Goal: Task Accomplishment & Management: Complete application form

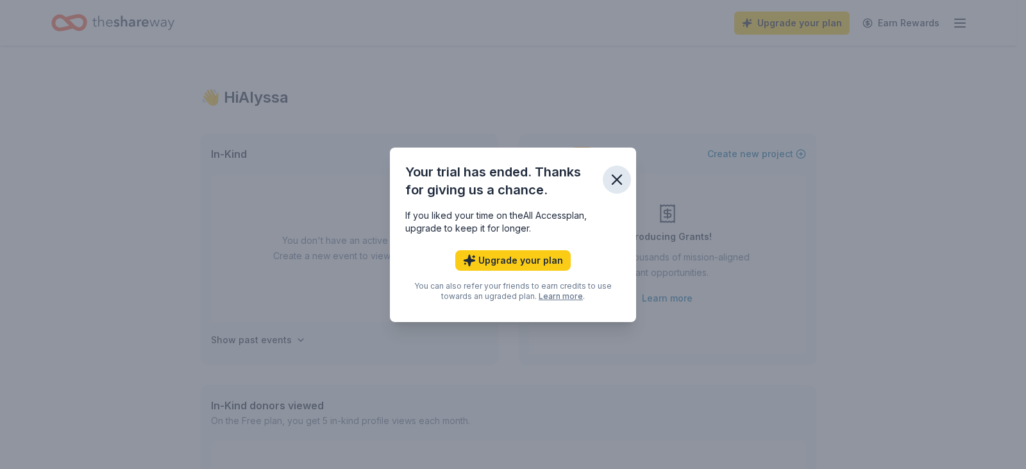
click at [614, 182] on icon "button" at bounding box center [617, 179] width 9 height 9
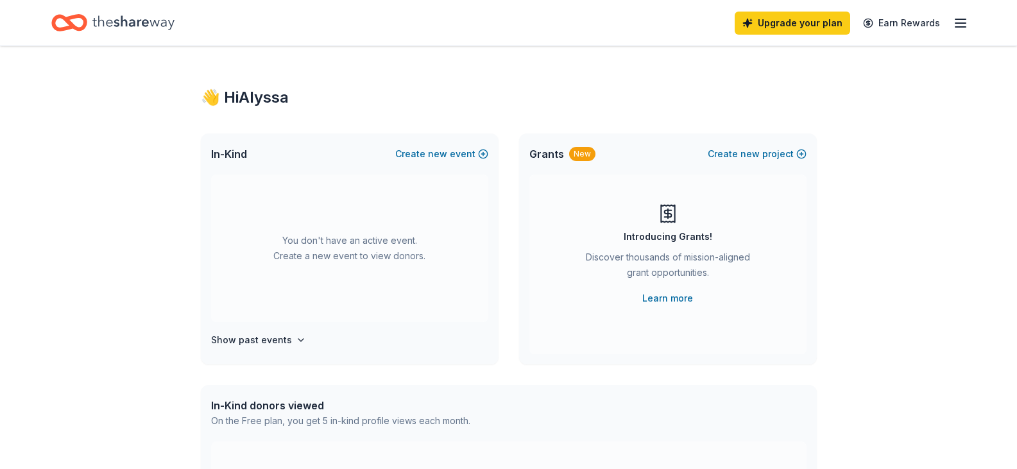
click at [132, 20] on icon "Home" at bounding box center [133, 22] width 82 height 14
click at [143, 16] on icon "Home" at bounding box center [133, 23] width 82 height 26
click at [964, 26] on icon "button" at bounding box center [960, 22] width 15 height 15
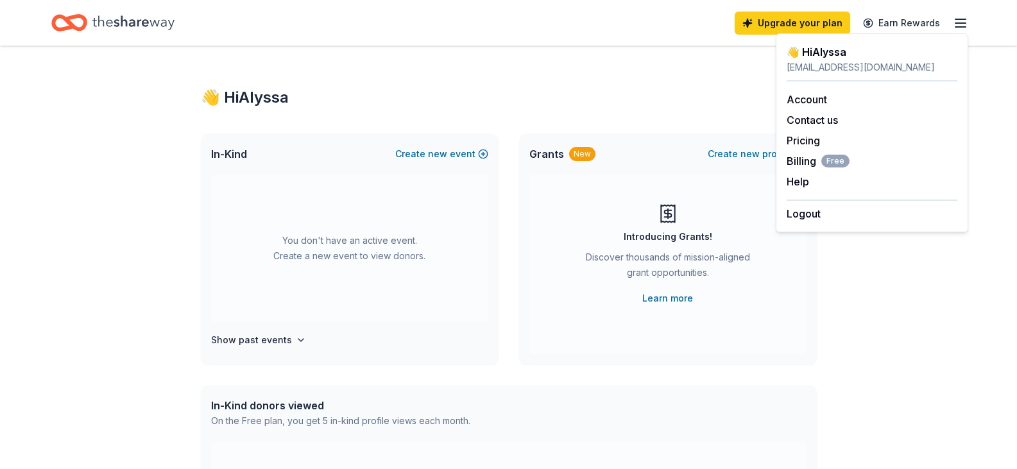
click at [734, 44] on div "Upgrade your plan Earn Rewards" at bounding box center [508, 23] width 1017 height 46
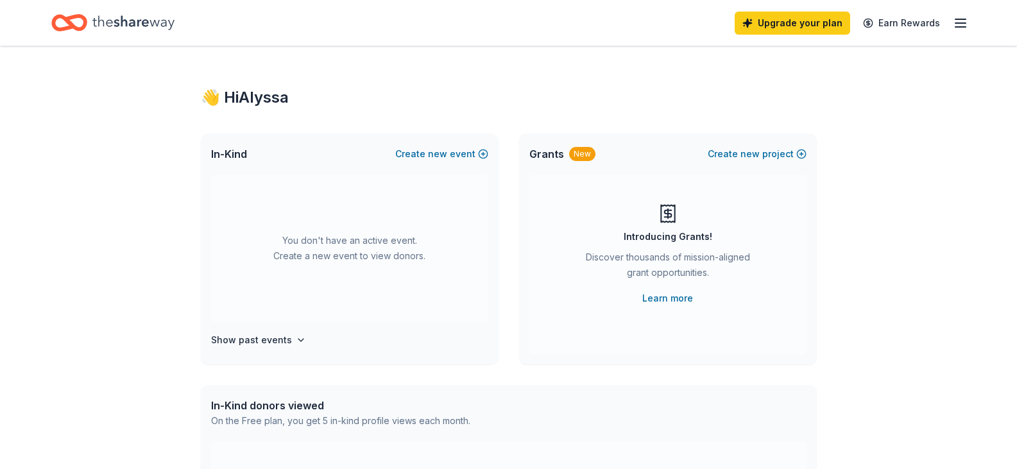
click at [228, 151] on span "In-Kind" at bounding box center [229, 153] width 36 height 15
click at [251, 328] on div "You don't have an active event. Create a new event to view donors. Show past ev…" at bounding box center [350, 269] width 298 height 190
click at [251, 334] on h4 "Show past events" at bounding box center [251, 339] width 81 height 15
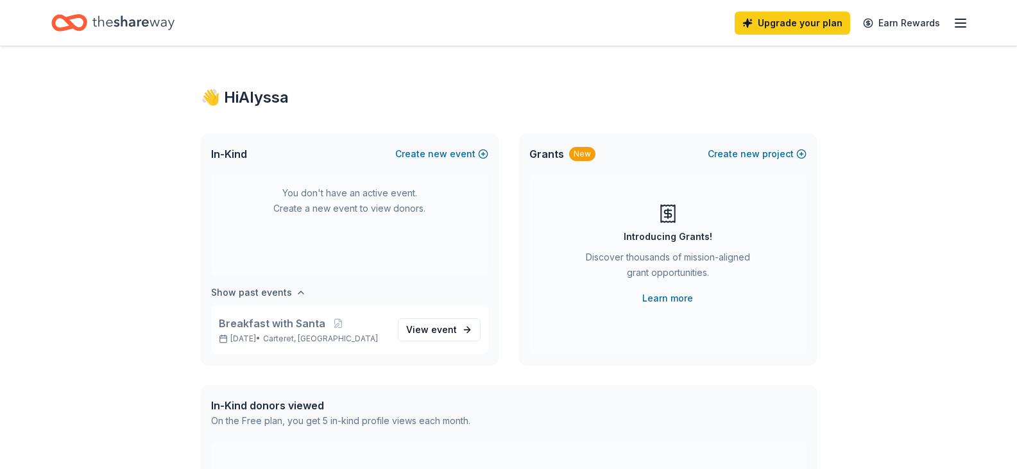
click at [251, 334] on p "Dec 07, 2024 • Carteret, NJ" at bounding box center [303, 339] width 169 height 10
click at [432, 324] on span "event" at bounding box center [444, 329] width 26 height 11
click at [436, 149] on span "new" at bounding box center [437, 153] width 19 height 15
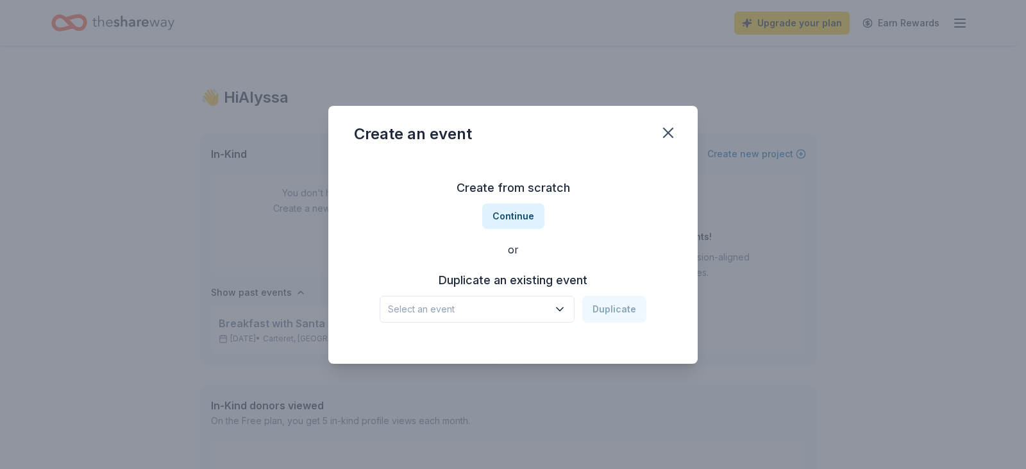
click at [525, 309] on span "Select an event" at bounding box center [468, 308] width 160 height 15
click at [511, 346] on div "Breakfast with Santa Dec 07, 2024 · NJ" at bounding box center [478, 351] width 191 height 41
click at [614, 305] on button "Duplicate" at bounding box center [614, 309] width 64 height 27
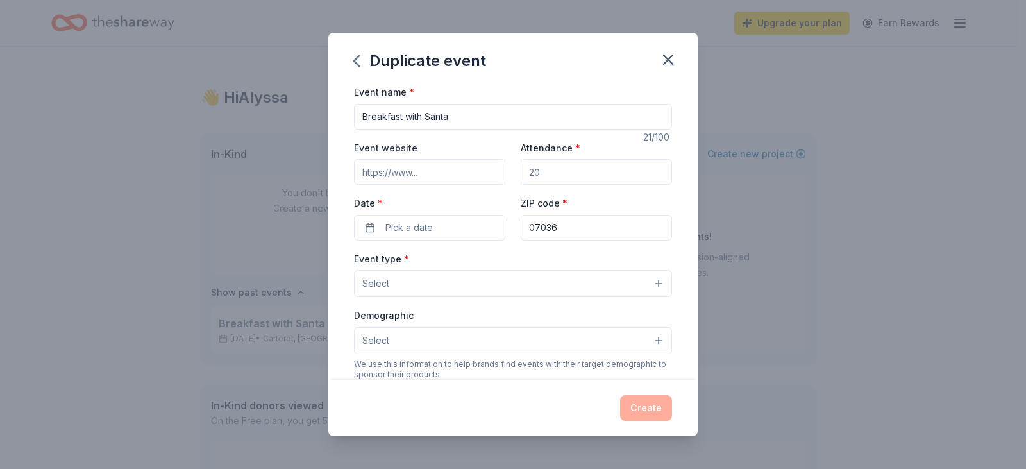
click at [570, 174] on input "Attendance *" at bounding box center [596, 172] width 151 height 26
click at [554, 174] on input "Attendance *" at bounding box center [596, 172] width 151 height 26
type input "200"
click at [446, 282] on button "Select" at bounding box center [513, 283] width 318 height 27
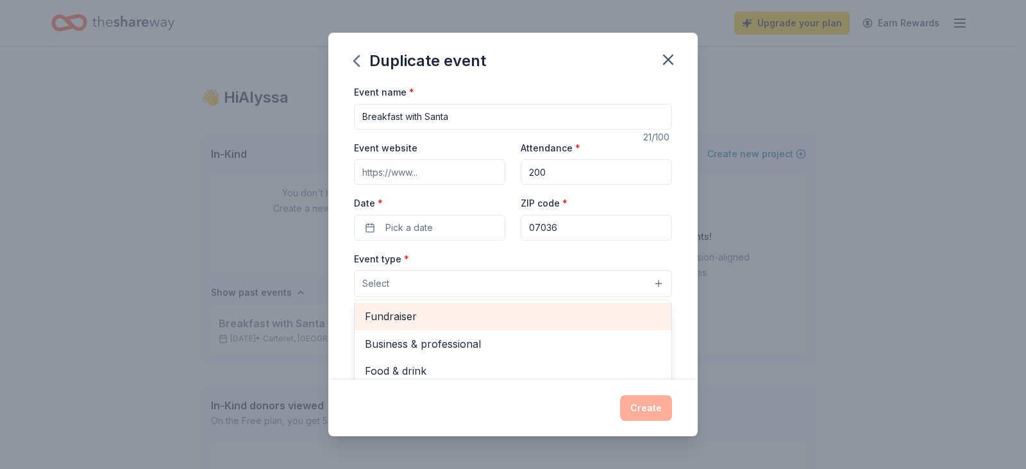
click at [450, 309] on span "Fundraiser" at bounding box center [513, 316] width 296 height 17
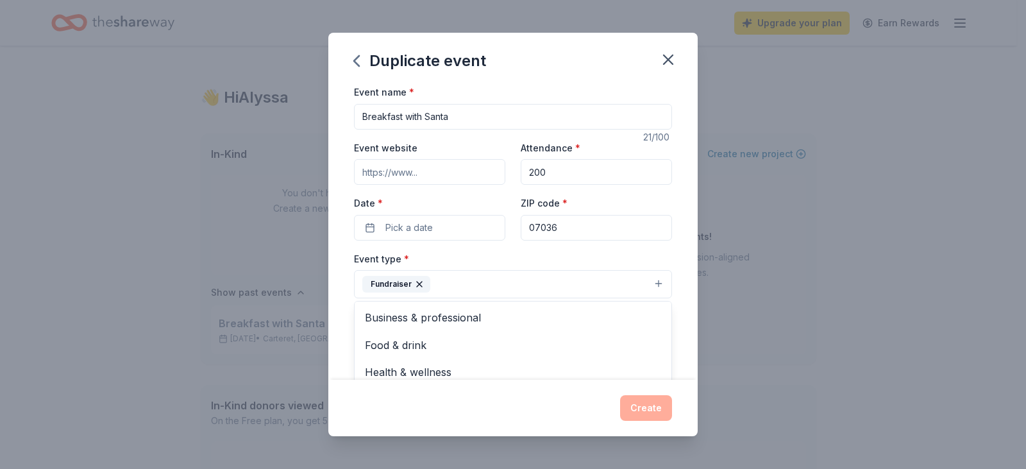
click at [475, 262] on div "Event type * Fundraiser Business & professional Food & drink Health & wellness …" at bounding box center [513, 275] width 318 height 48
click at [427, 341] on button "Select" at bounding box center [513, 341] width 318 height 27
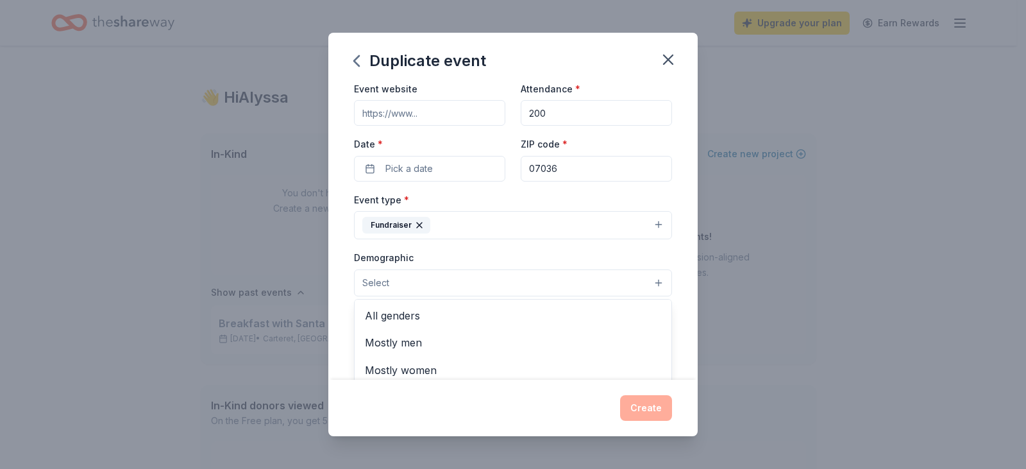
scroll to position [128, 0]
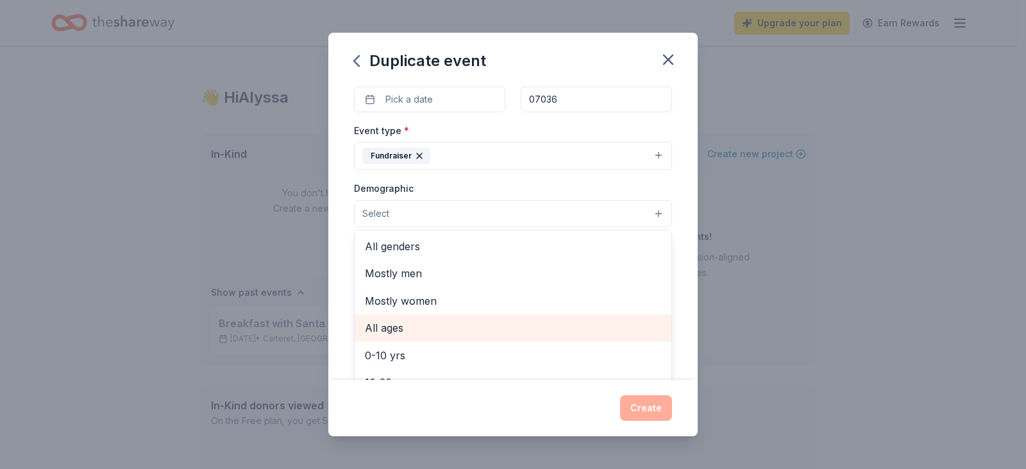
click at [410, 325] on span "All ages" at bounding box center [513, 327] width 296 height 17
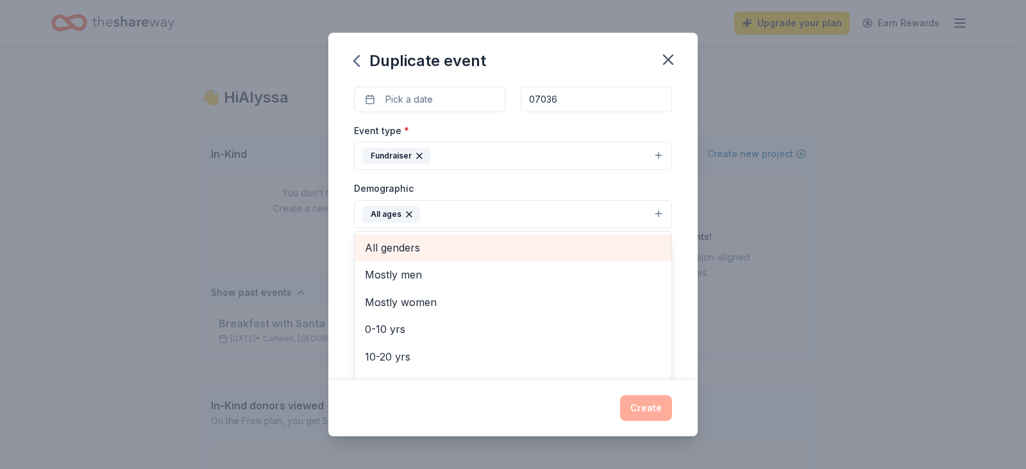
click at [412, 251] on span "All genders" at bounding box center [513, 247] width 296 height 17
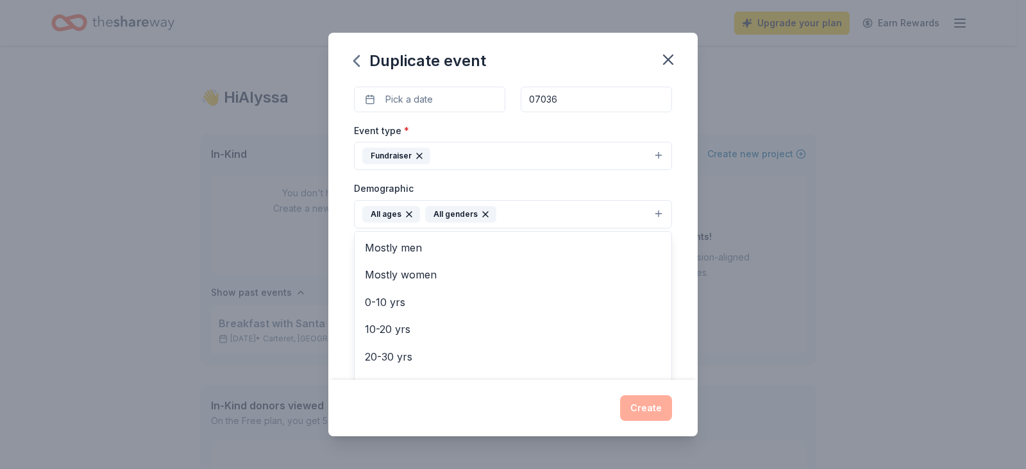
click at [408, 211] on icon "button" at bounding box center [409, 214] width 10 height 10
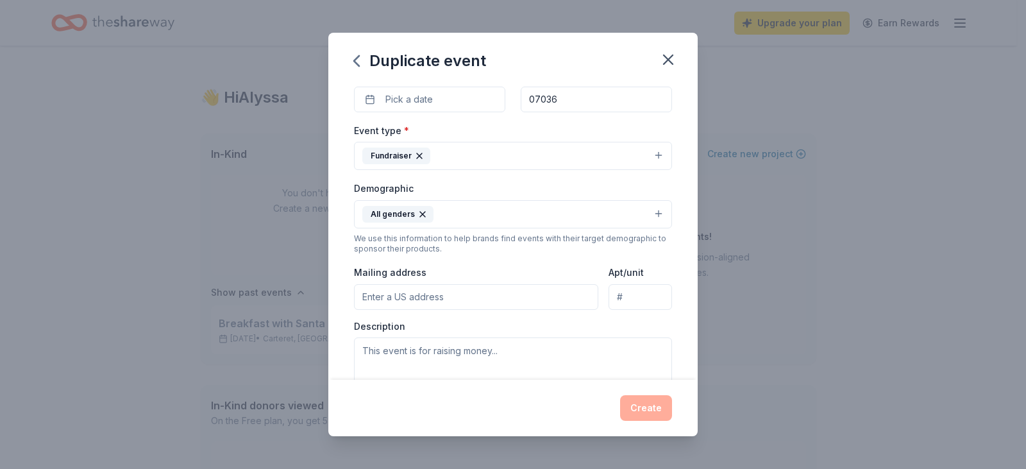
click at [450, 221] on button "All genders" at bounding box center [513, 214] width 318 height 28
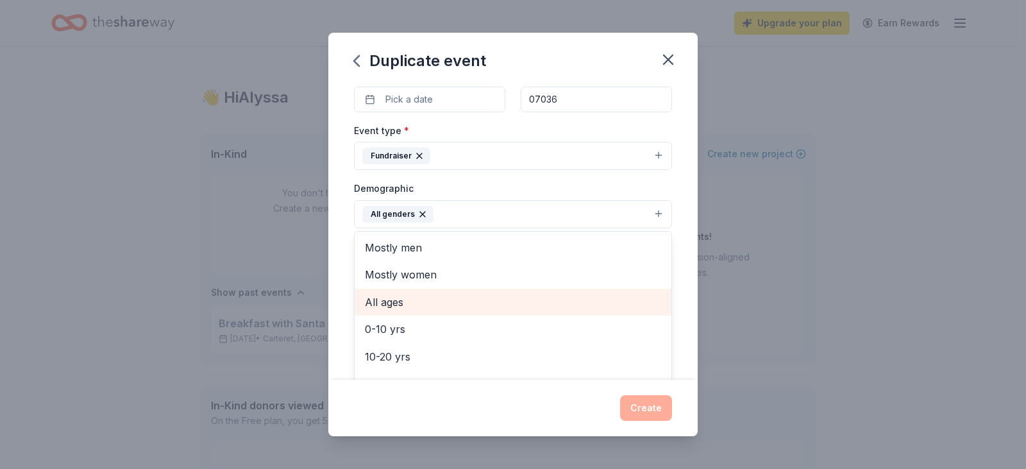
click at [428, 300] on span "All ages" at bounding box center [513, 302] width 296 height 17
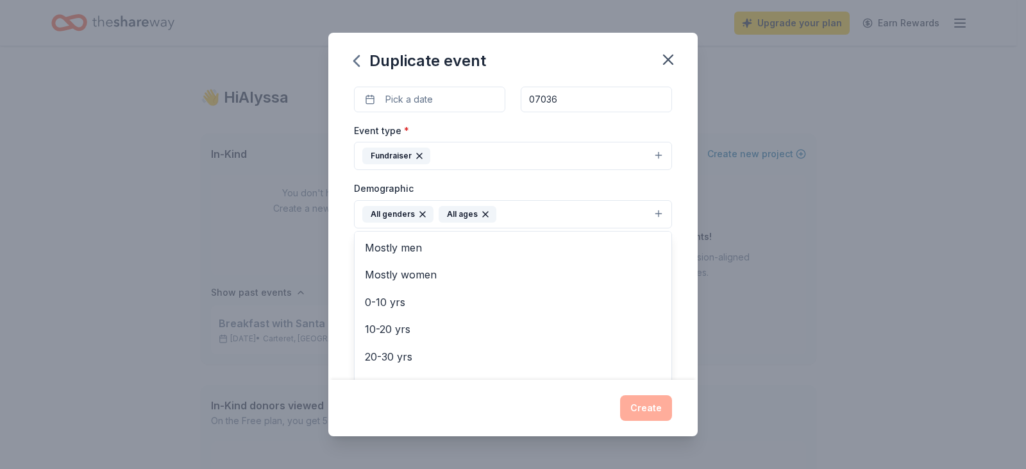
click at [339, 262] on div "Event name * Breakfast with Santa 21 /100 Event website Attendance * 200 Date *…" at bounding box center [512, 232] width 369 height 296
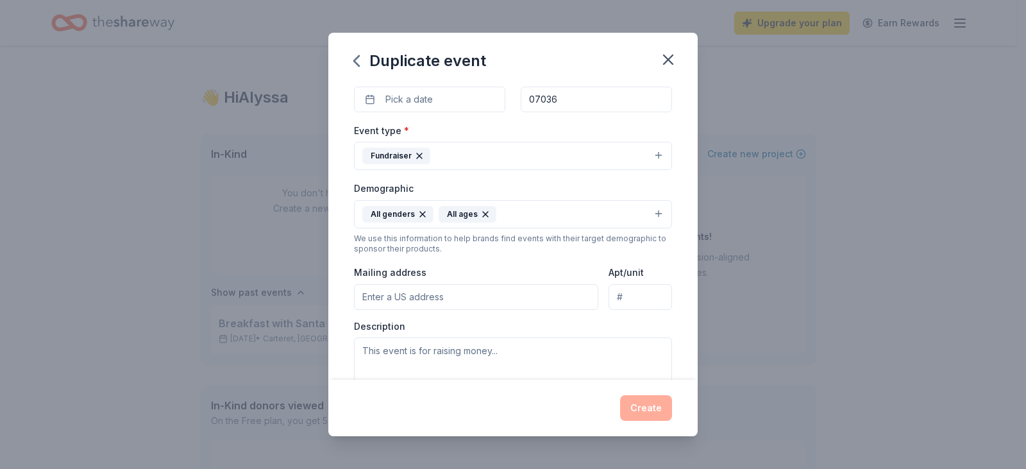
click at [395, 298] on input "Mailing address" at bounding box center [476, 297] width 244 height 26
type input "671 W. Edgar Rd"
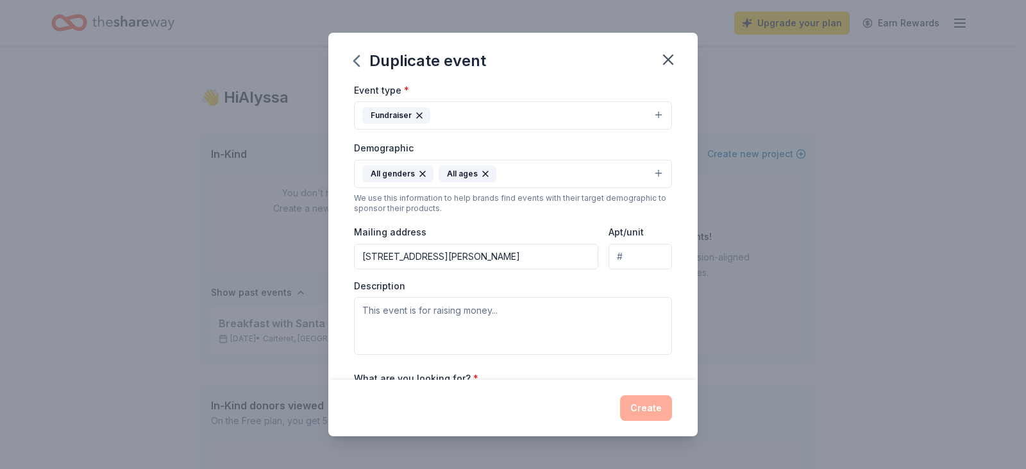
scroll to position [257, 0]
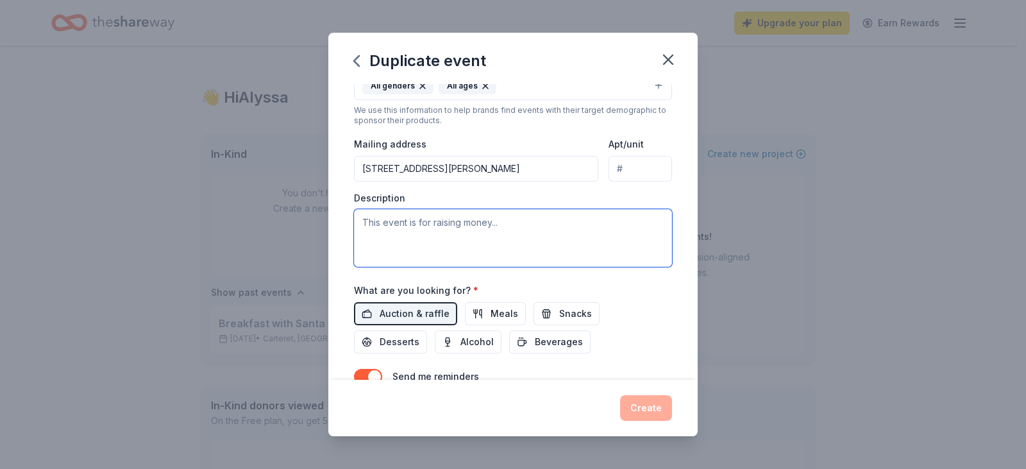
click at [425, 232] on textarea at bounding box center [513, 238] width 318 height 58
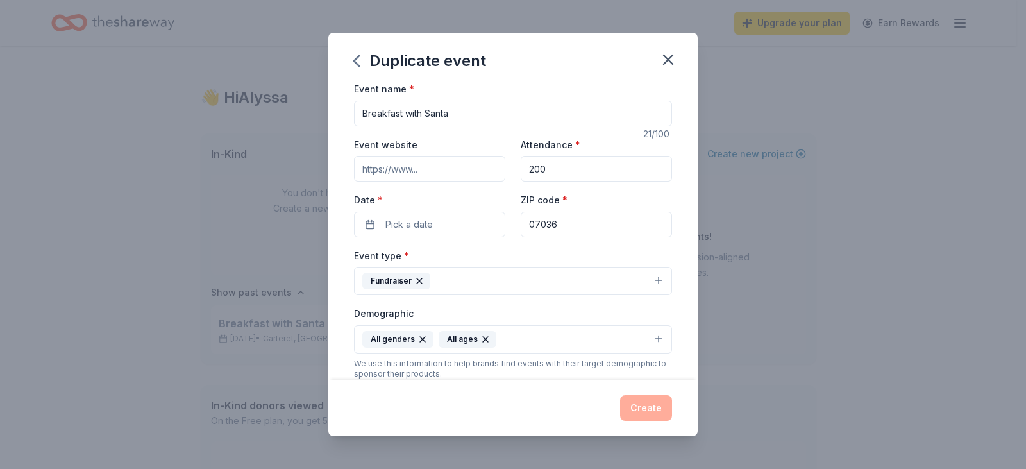
scroll to position [0, 0]
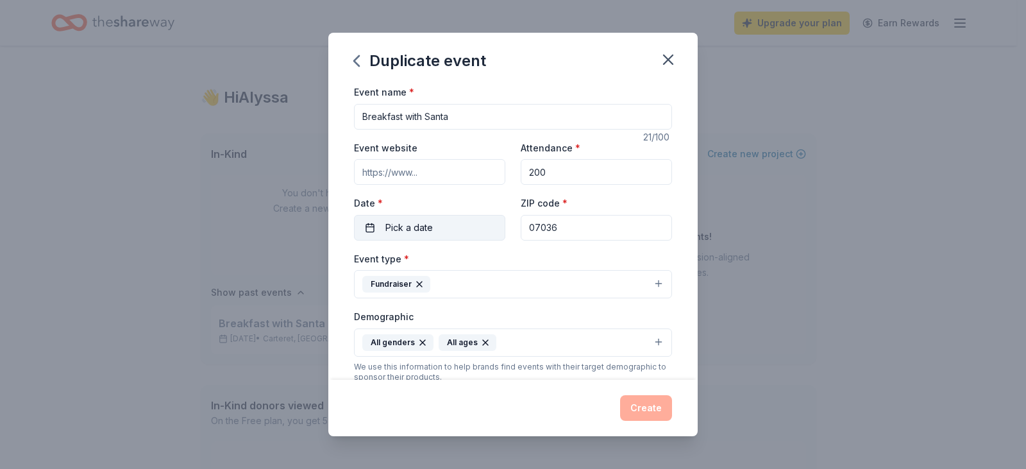
type textarea "Toys For Tots Foundation"
click at [446, 232] on button "Pick a date" at bounding box center [429, 228] width 151 height 26
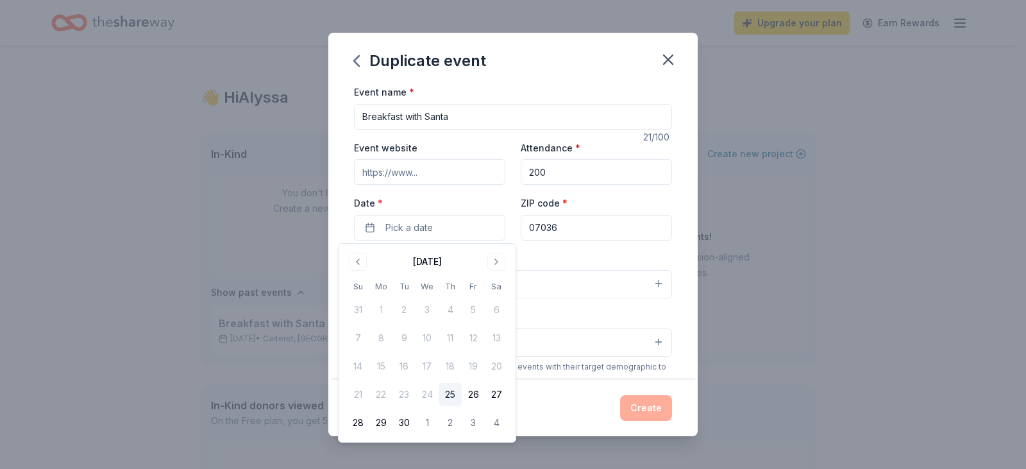
click at [506, 266] on div "September 2025" at bounding box center [427, 260] width 162 height 18
click at [498, 266] on button "Go to next month" at bounding box center [497, 262] width 18 height 18
click at [497, 266] on button "Go to next month" at bounding box center [497, 262] width 18 height 18
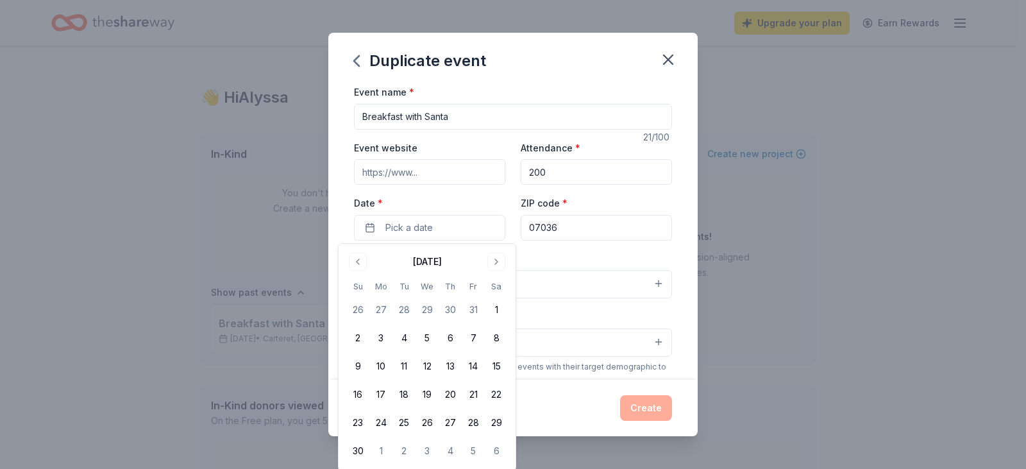
click at [503, 251] on div "November 2025 Su Mo Tu We Th Fr Sa 26 27 28 29 30 31 1 2 3 4 5 6 7 8 9 10 11 12…" at bounding box center [427, 357] width 177 height 226
click at [503, 257] on button "Go to next month" at bounding box center [497, 262] width 18 height 18
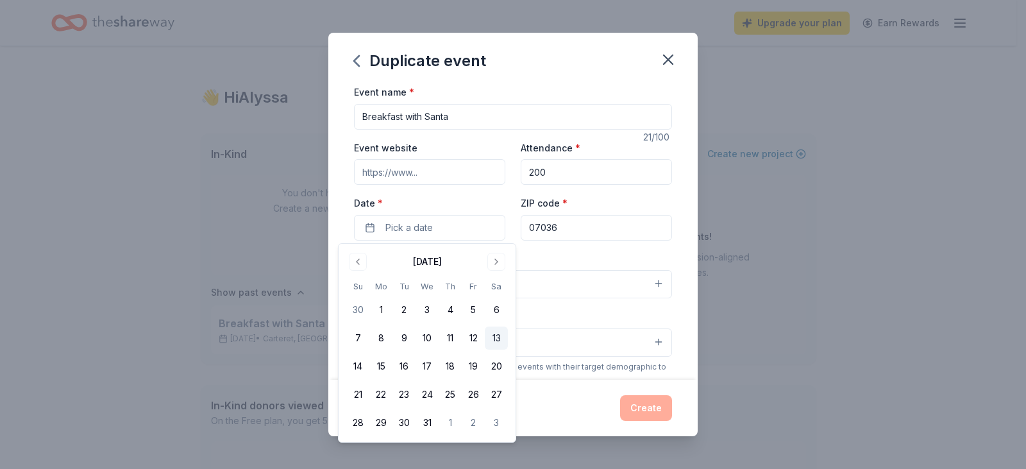
click at [501, 335] on button "13" at bounding box center [496, 338] width 23 height 23
click at [497, 196] on div "Date * 12/13/2025" at bounding box center [429, 218] width 151 height 46
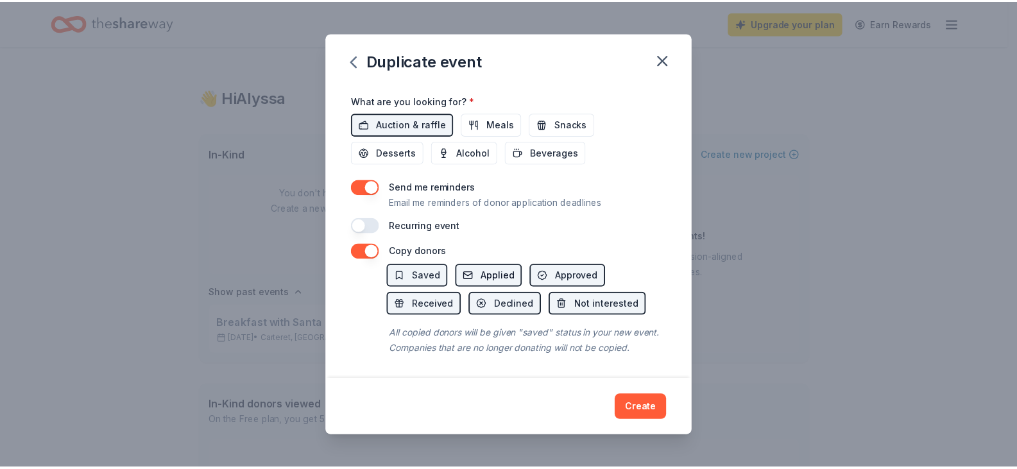
scroll to position [461, 0]
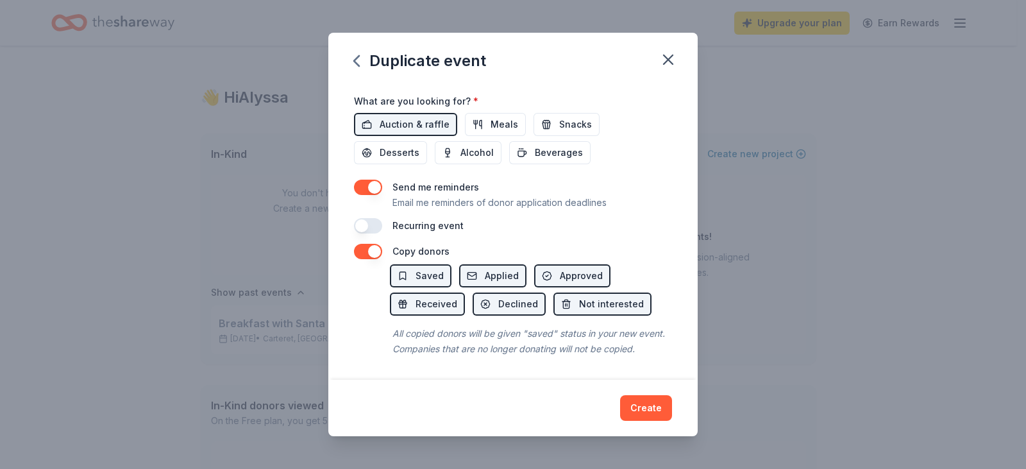
click at [367, 244] on button "button" at bounding box center [368, 251] width 28 height 15
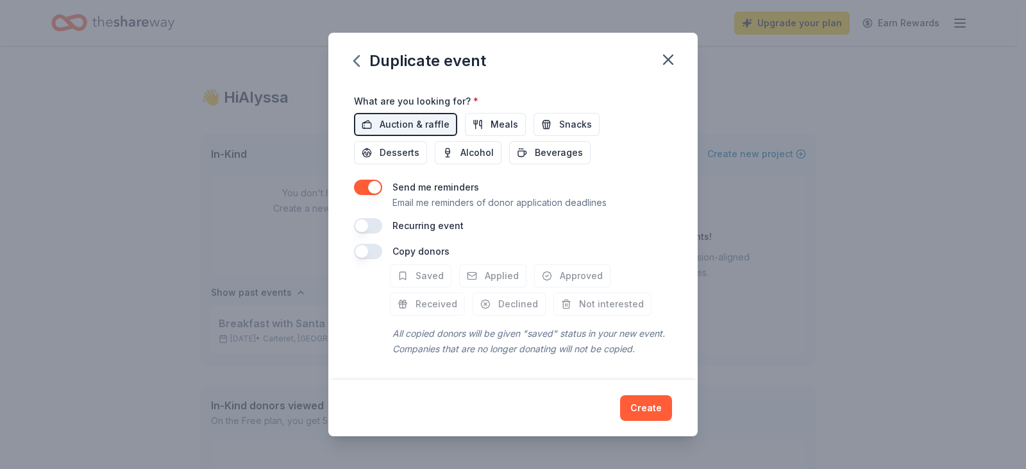
click at [367, 244] on button "button" at bounding box center [368, 251] width 28 height 15
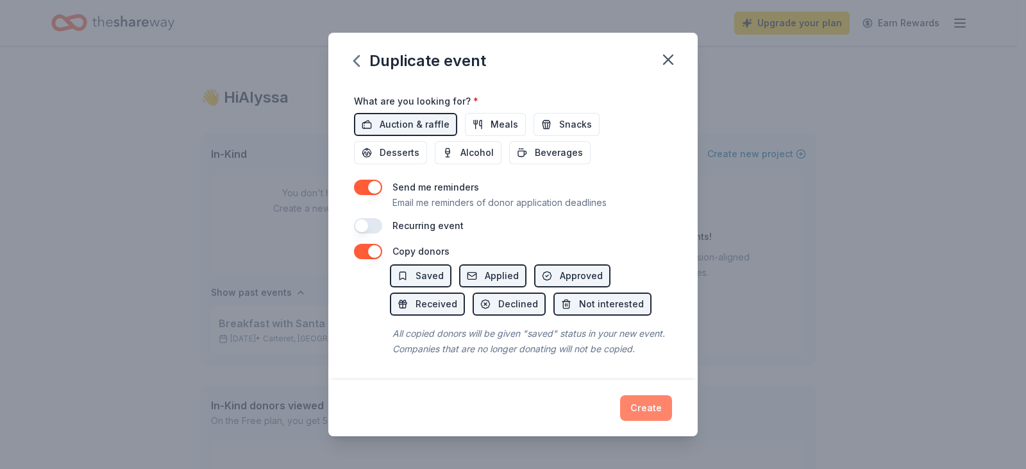
click at [636, 403] on button "Create" at bounding box center [646, 408] width 52 height 26
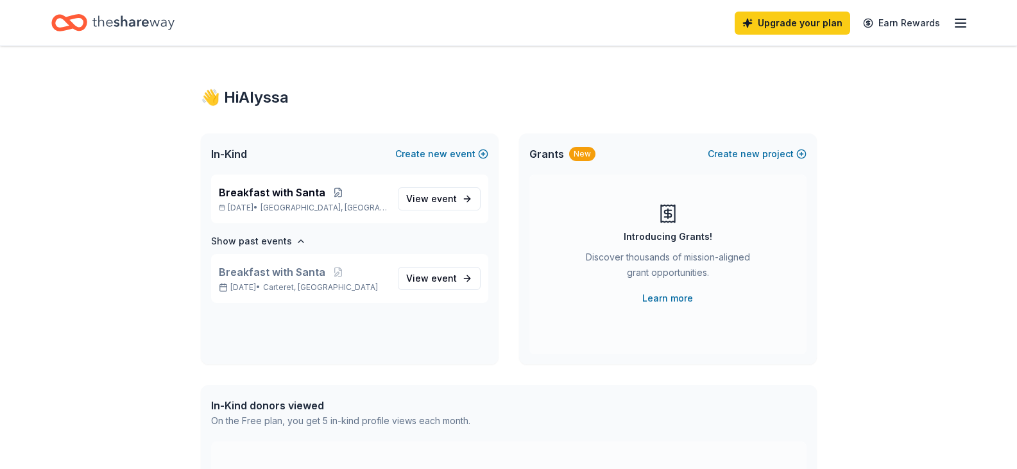
scroll to position [0, 0]
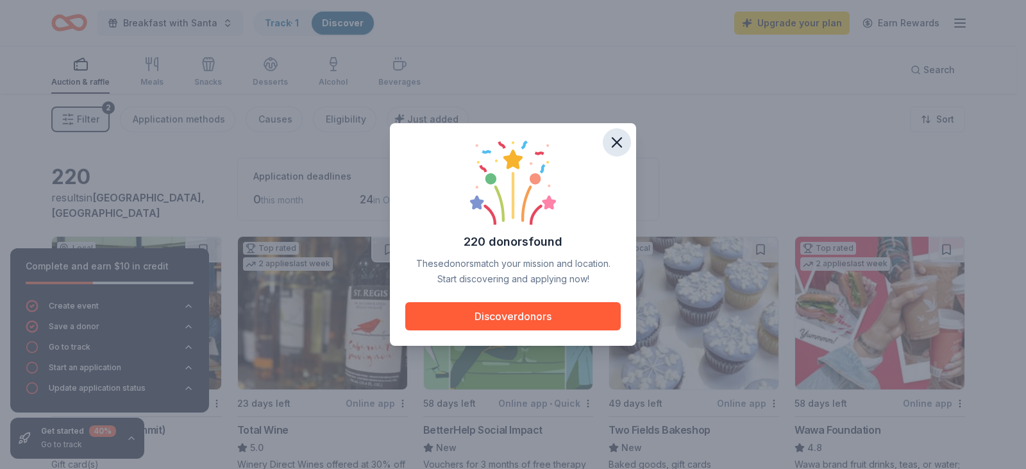
click at [619, 137] on icon "button" at bounding box center [617, 142] width 18 height 18
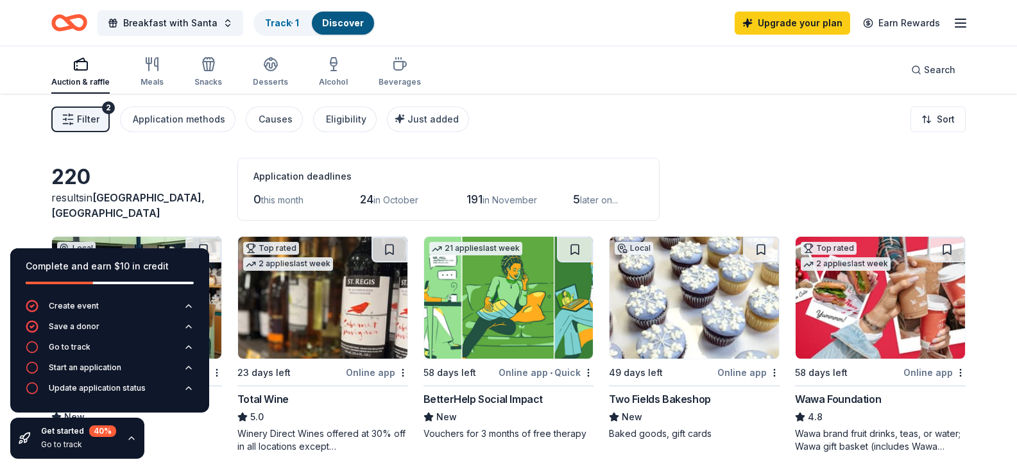
click at [223, 163] on div "220 results in Linden, NJ Application deadlines 0 this month 24 in October 191 …" at bounding box center [508, 189] width 914 height 63
click at [132, 439] on icon "button" at bounding box center [131, 438] width 10 height 10
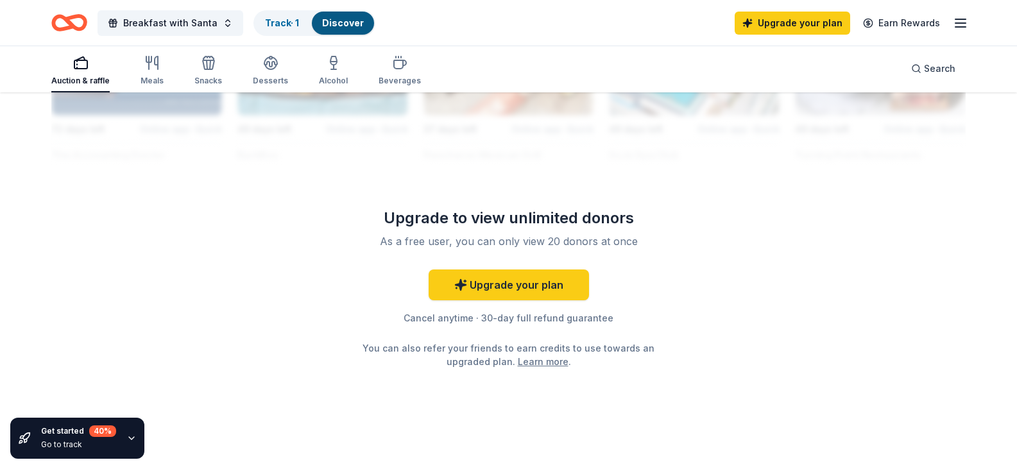
scroll to position [1283, 0]
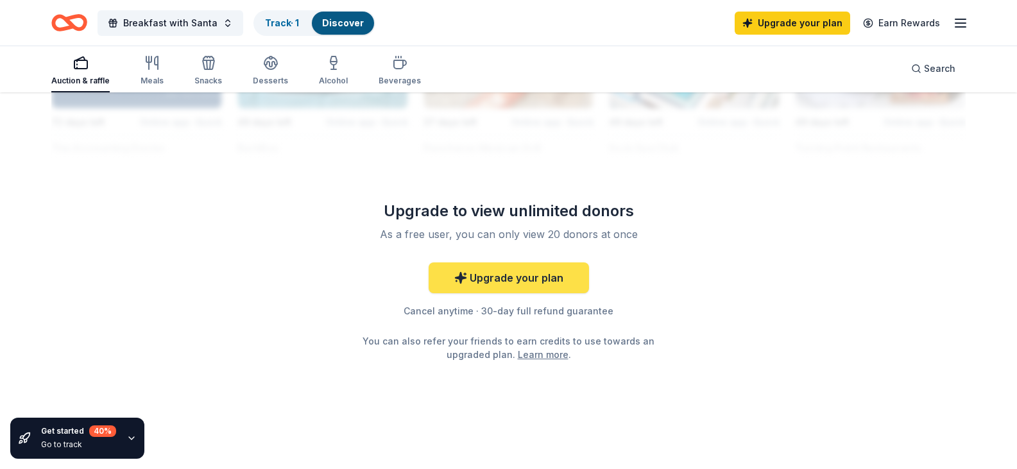
click at [520, 293] on link "Upgrade your plan" at bounding box center [509, 277] width 160 height 31
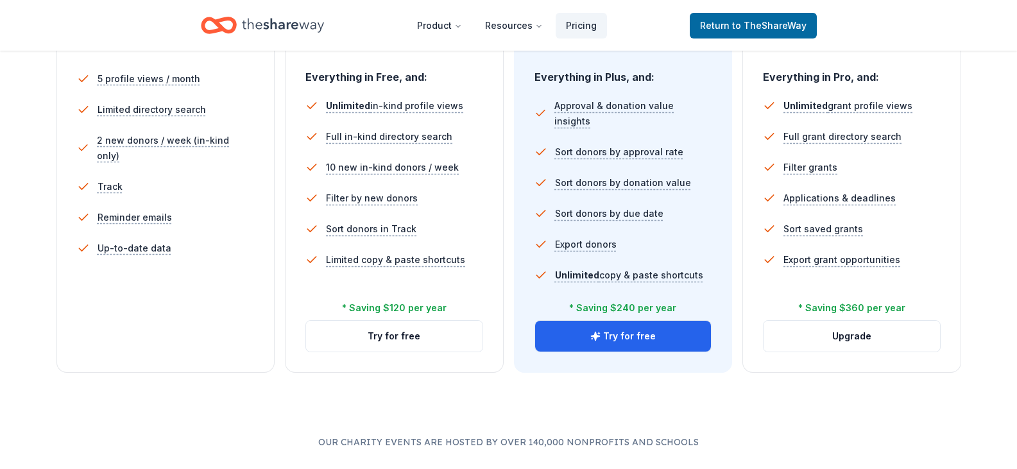
scroll to position [385, 0]
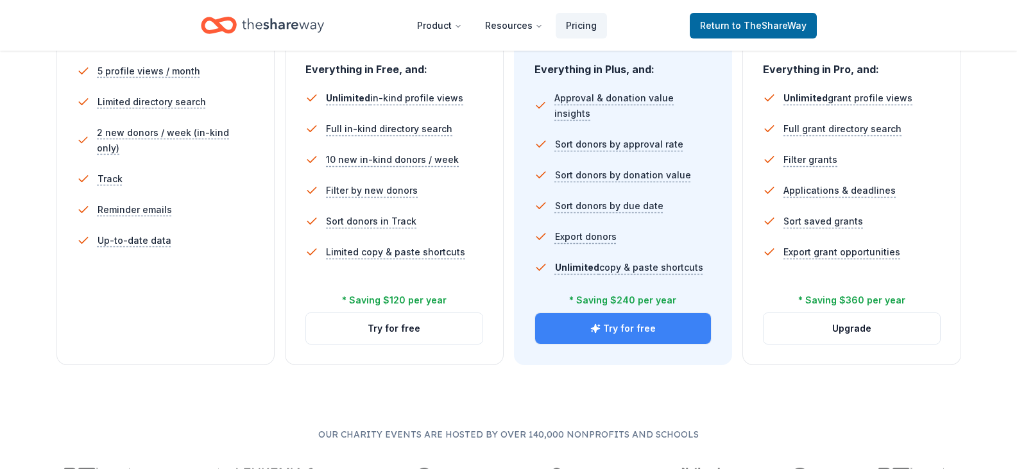
click at [647, 327] on button "Try for free" at bounding box center [623, 328] width 176 height 31
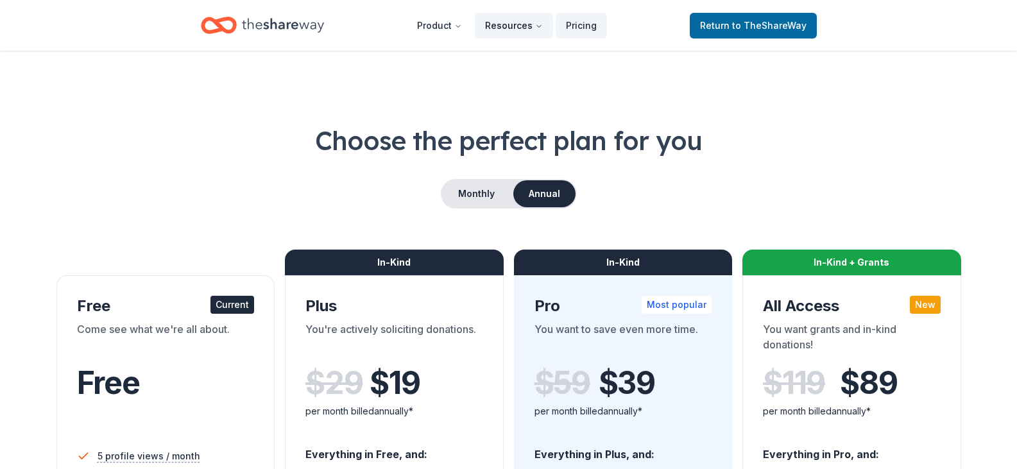
click at [506, 35] on button "Resources" at bounding box center [514, 26] width 78 height 26
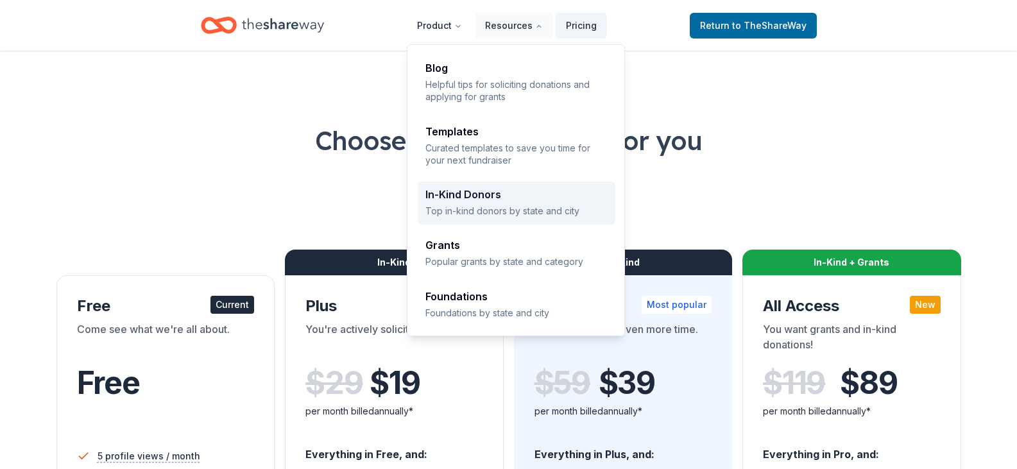
click at [524, 201] on div "In-Kind Donors Top in-kind donors by state and city" at bounding box center [516, 203] width 182 height 28
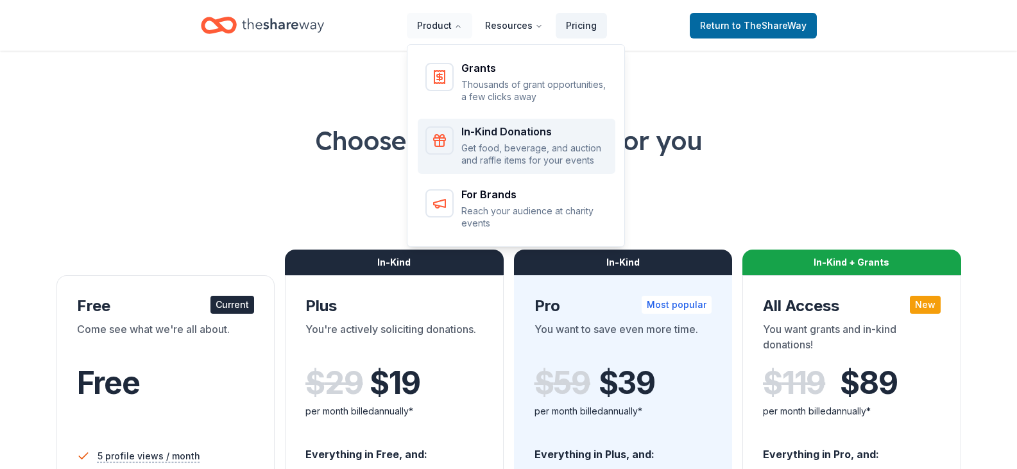
click at [454, 132] on div "Main" at bounding box center [439, 140] width 28 height 28
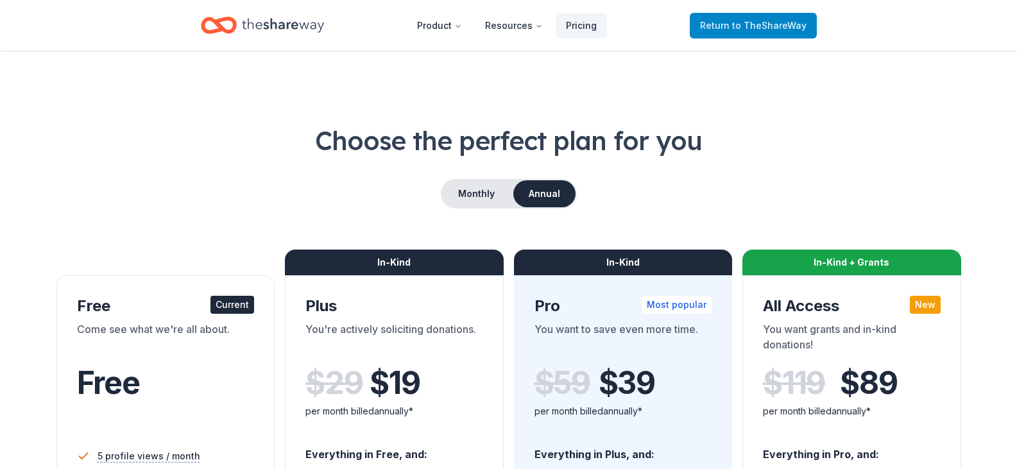
click at [740, 26] on span "to TheShareWay" at bounding box center [769, 25] width 74 height 11
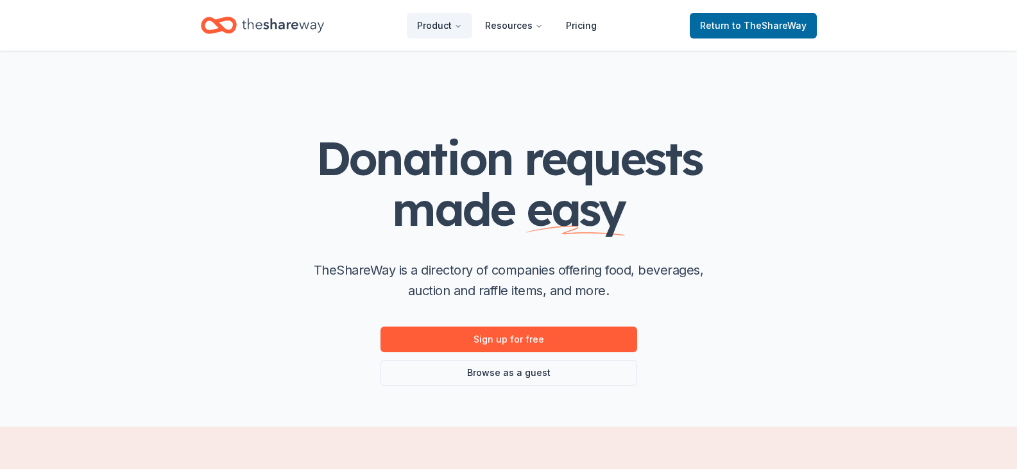
click at [257, 30] on icon "Home" at bounding box center [283, 25] width 82 height 26
click at [503, 373] on link "Browse as a guest" at bounding box center [508, 373] width 257 height 26
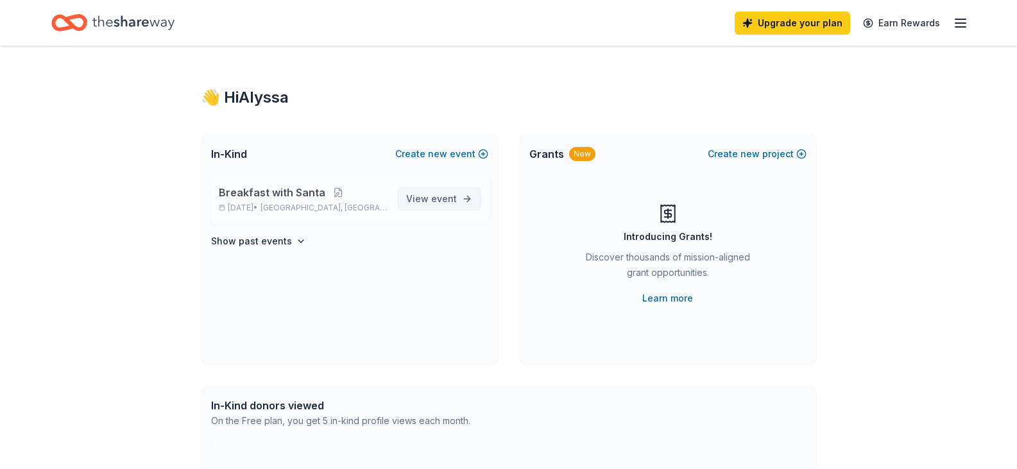
click at [429, 205] on span "View event" at bounding box center [431, 198] width 51 height 15
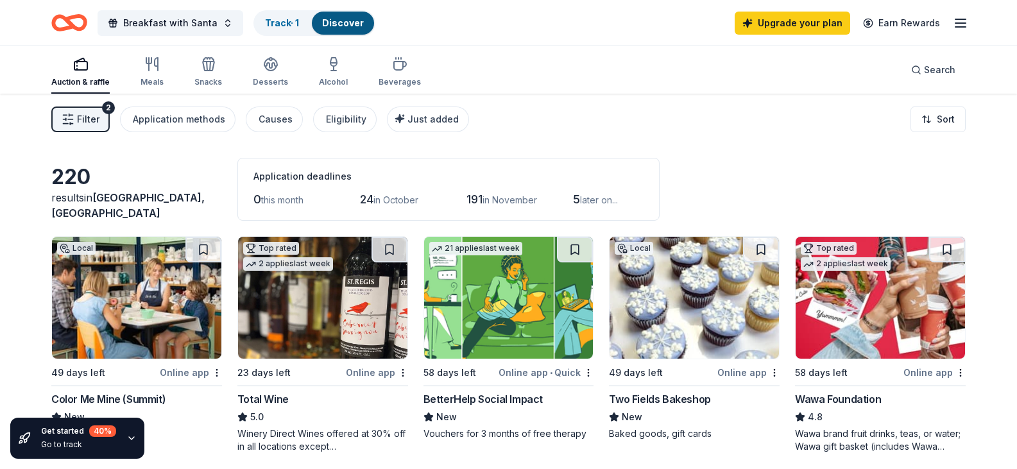
click at [81, 125] on span "Filter" at bounding box center [88, 119] width 22 height 15
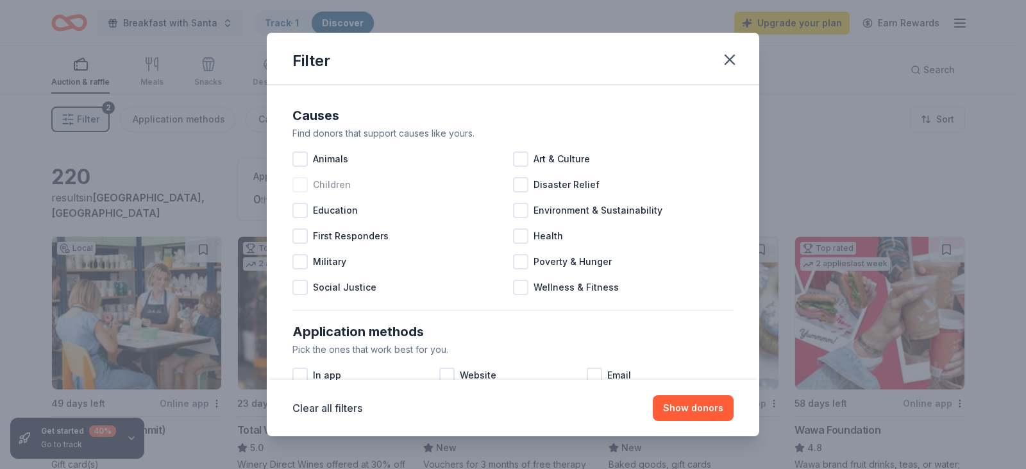
click at [332, 189] on span "Children" at bounding box center [332, 184] width 38 height 15
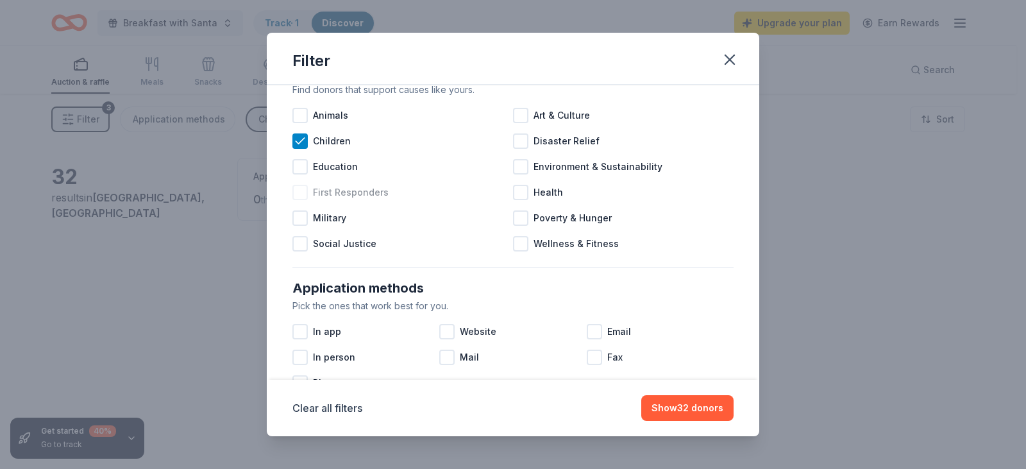
scroll to position [128, 0]
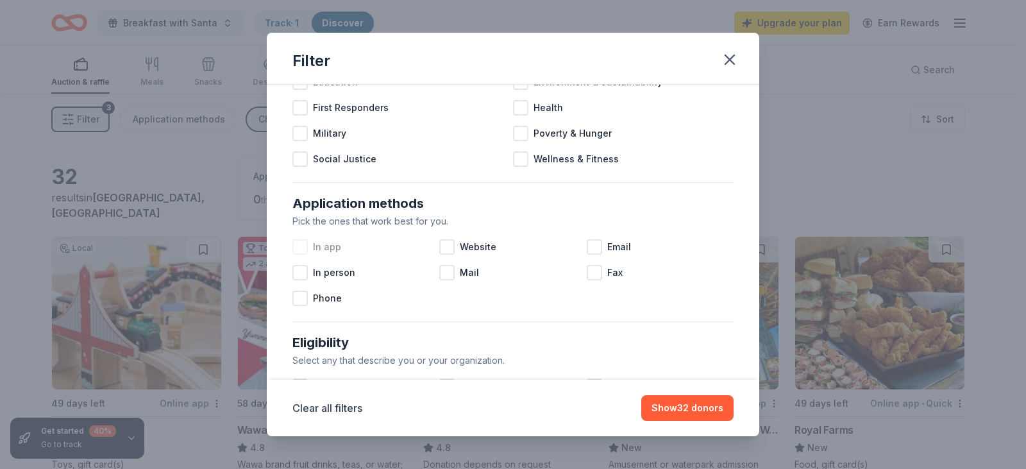
click at [319, 252] on span "In app" at bounding box center [327, 246] width 28 height 15
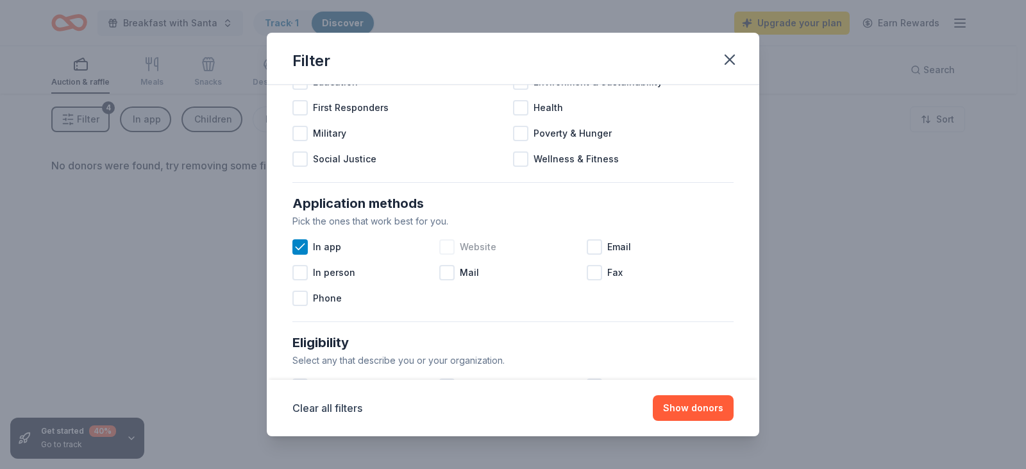
click at [474, 247] on span "Website" at bounding box center [478, 246] width 37 height 15
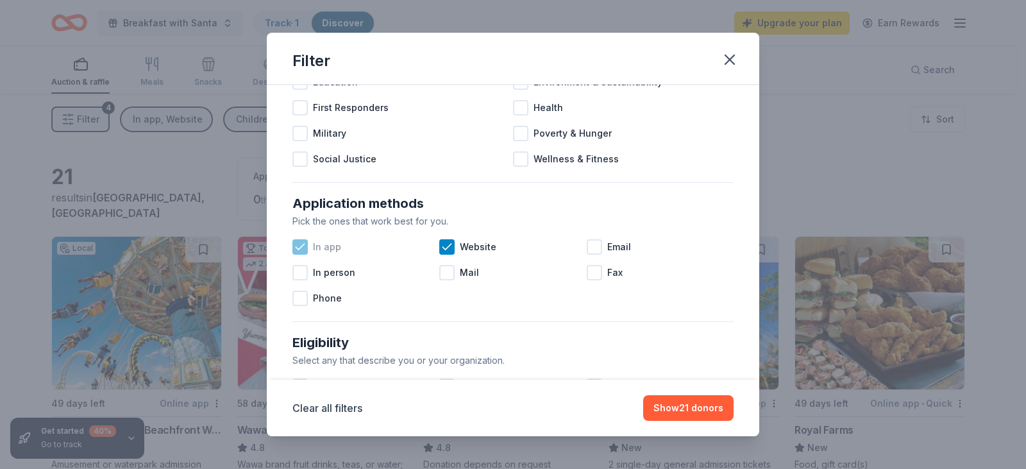
click at [334, 246] on span "In app" at bounding box center [327, 246] width 28 height 15
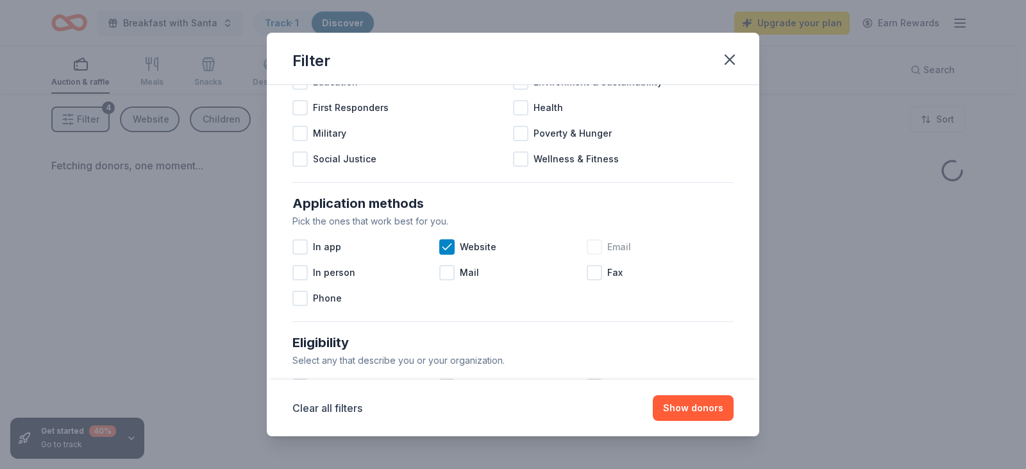
click at [625, 244] on div "Email" at bounding box center [660, 247] width 147 height 26
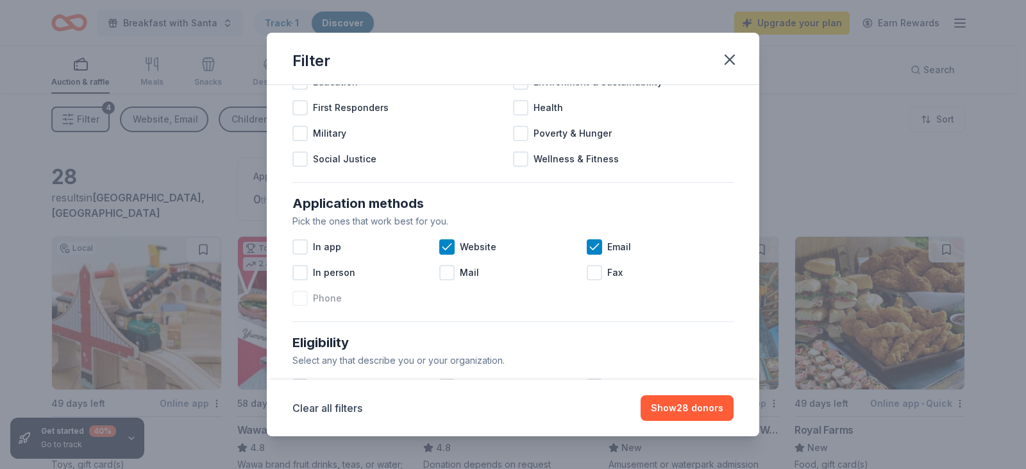
click at [314, 297] on span "Phone" at bounding box center [327, 298] width 29 height 15
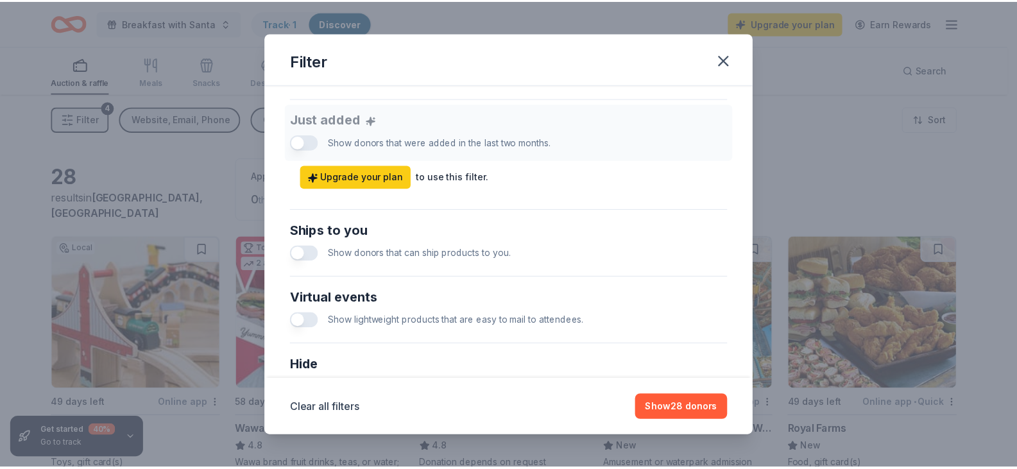
scroll to position [513, 0]
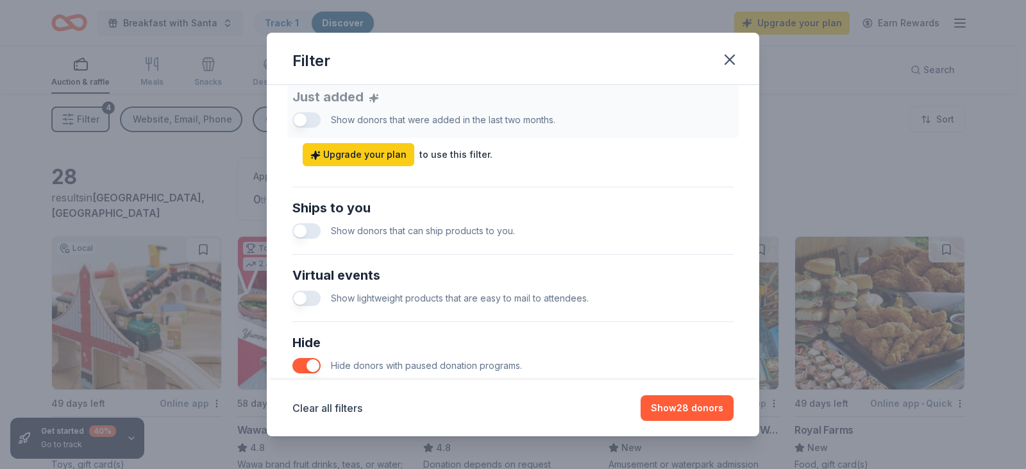
click at [301, 237] on button "button" at bounding box center [307, 230] width 28 height 15
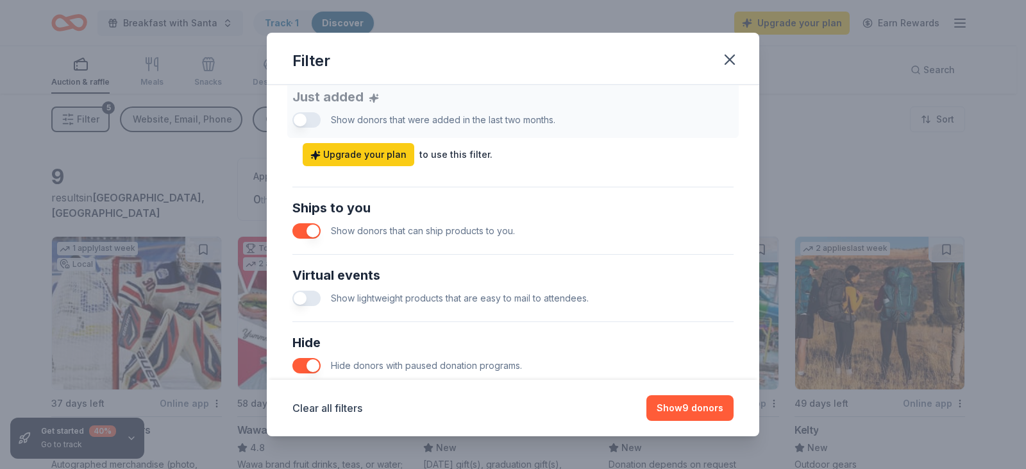
click at [308, 228] on button "button" at bounding box center [307, 230] width 28 height 15
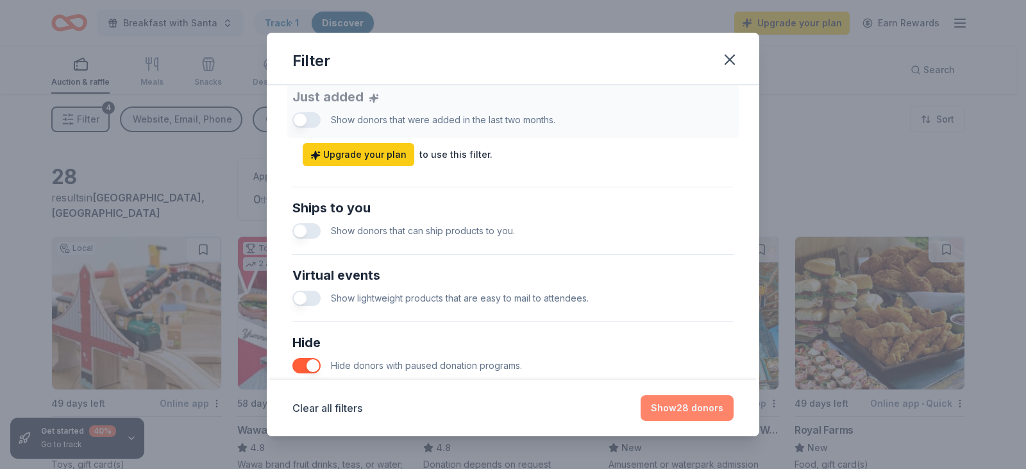
click at [693, 406] on button "Show 28 donors" at bounding box center [687, 408] width 93 height 26
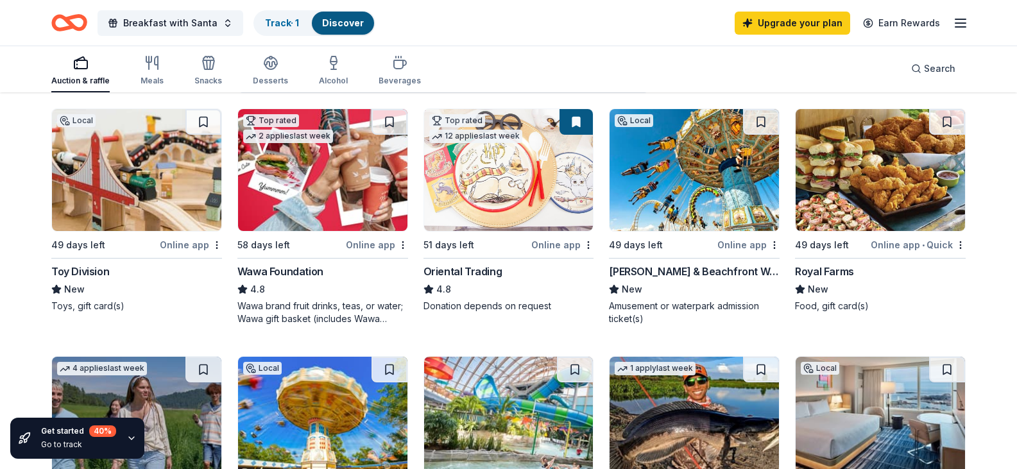
scroll to position [128, 0]
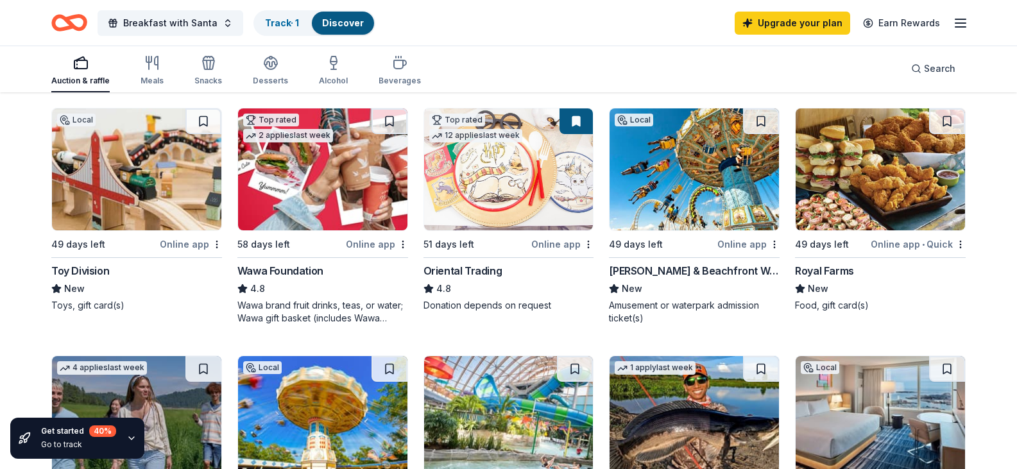
click at [166, 208] on img at bounding box center [136, 169] width 169 height 122
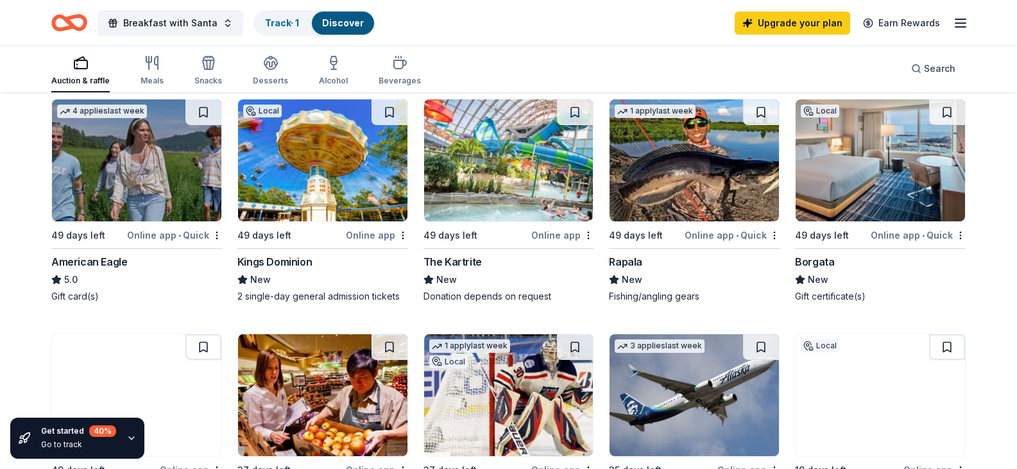
scroll to position [449, 0]
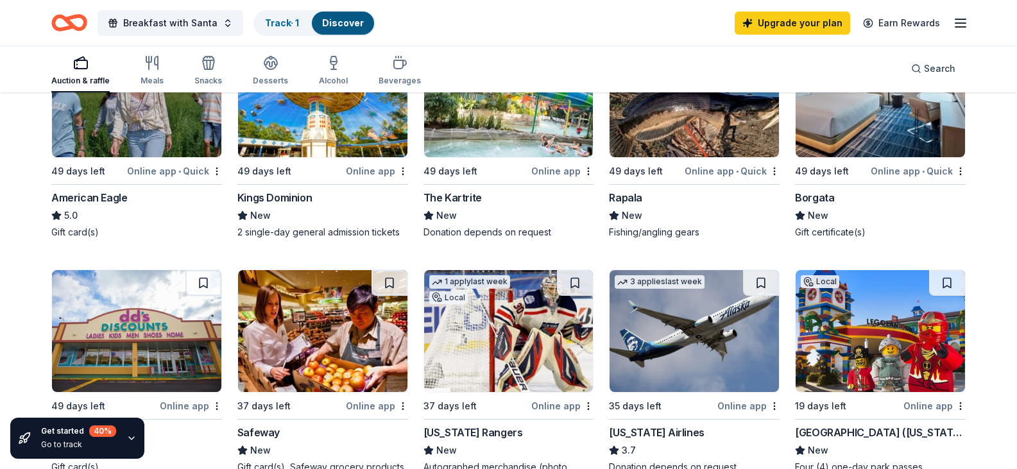
click at [293, 205] on div "Kings Dominion" at bounding box center [274, 197] width 74 height 15
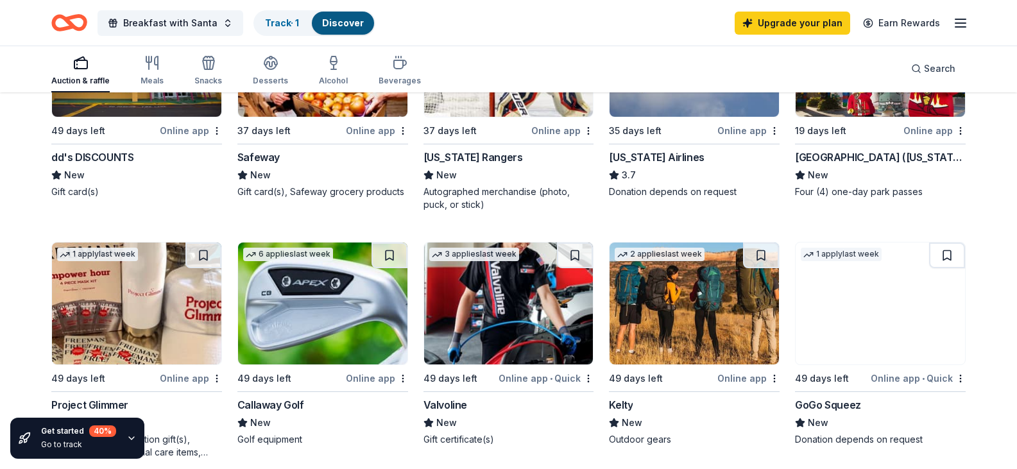
scroll to position [706, 0]
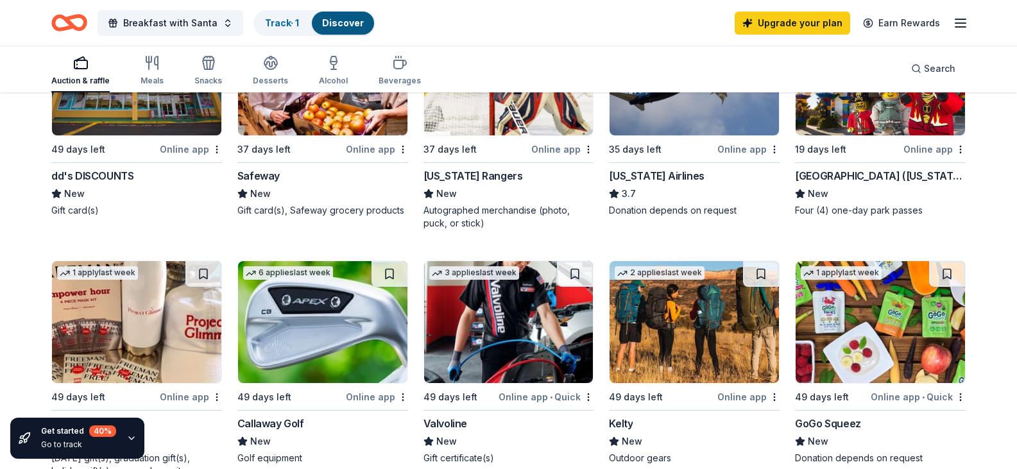
click at [868, 135] on img at bounding box center [879, 74] width 169 height 122
click at [499, 135] on img at bounding box center [508, 74] width 169 height 122
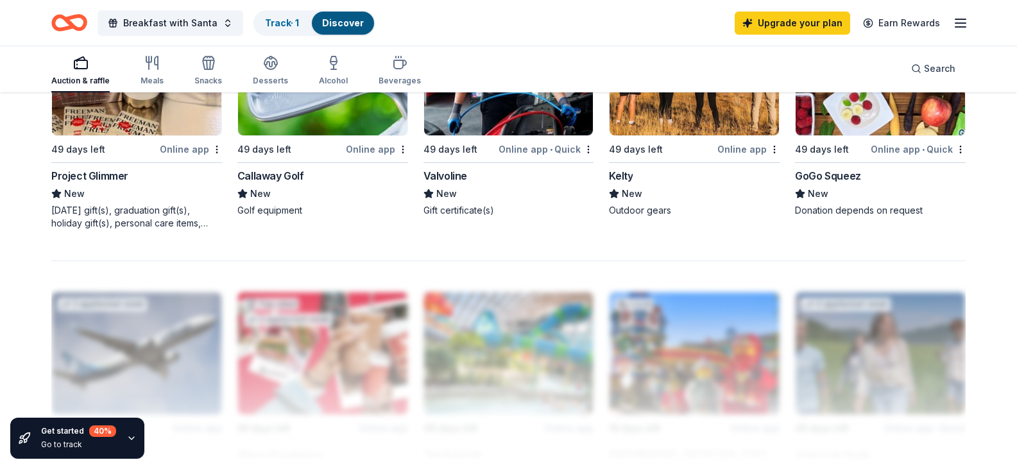
scroll to position [962, 0]
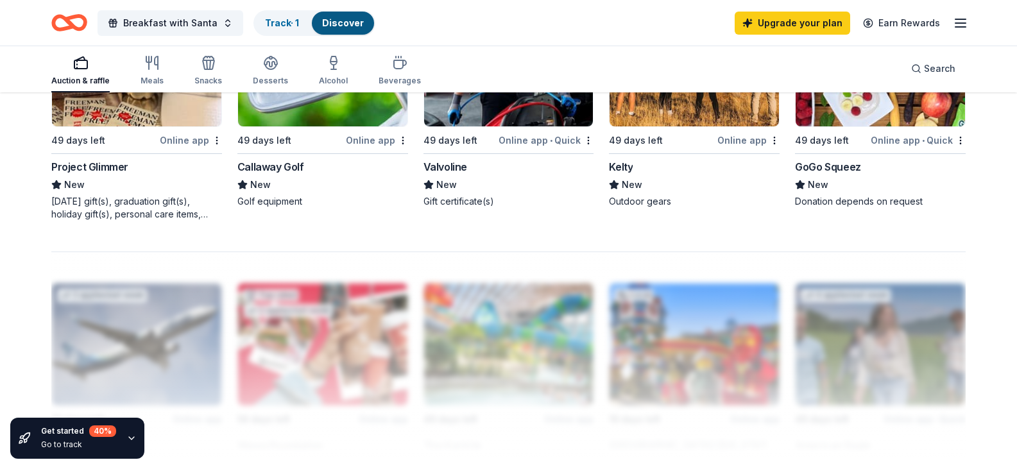
click at [201, 126] on img at bounding box center [136, 65] width 169 height 122
click at [829, 126] on img at bounding box center [879, 65] width 169 height 122
click at [157, 67] on icon "button" at bounding box center [156, 62] width 3 height 13
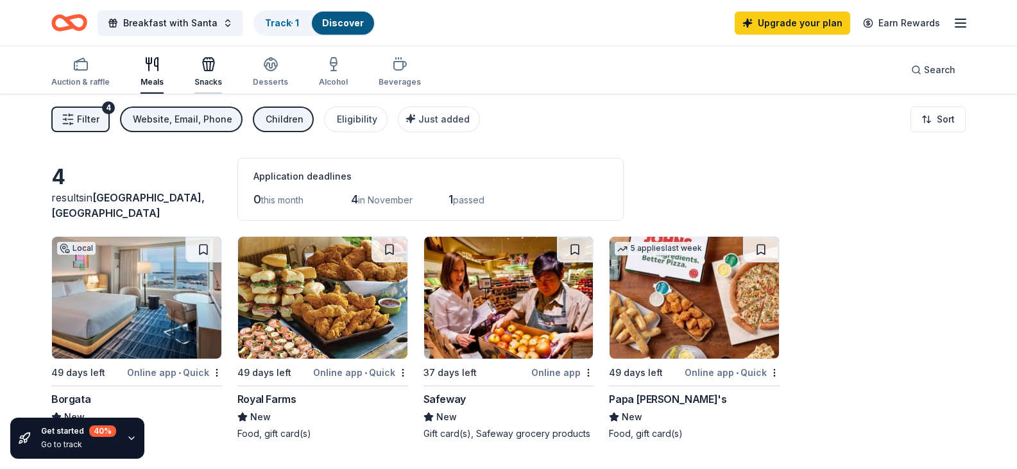
click at [207, 71] on icon "button" at bounding box center [209, 66] width 12 height 9
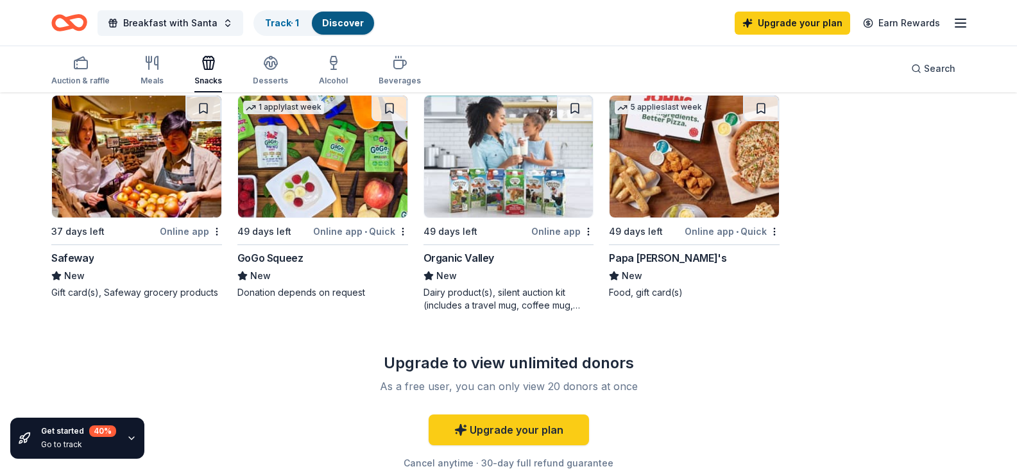
scroll to position [64, 0]
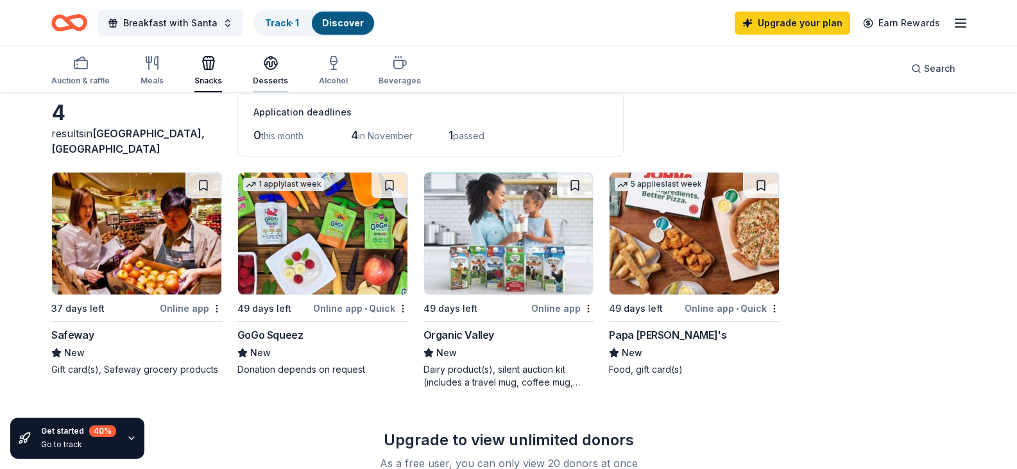
click at [267, 82] on div "Desserts" at bounding box center [270, 81] width 35 height 10
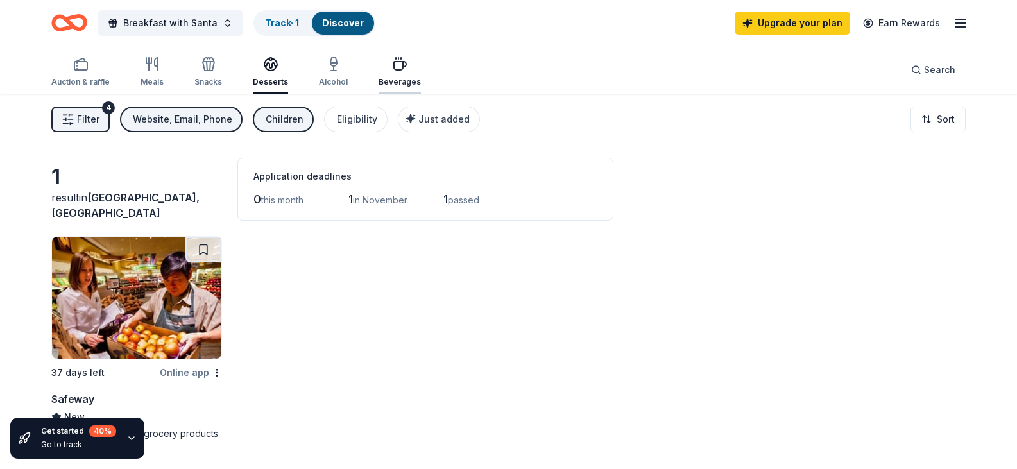
click at [378, 76] on div "Beverages" at bounding box center [399, 71] width 42 height 31
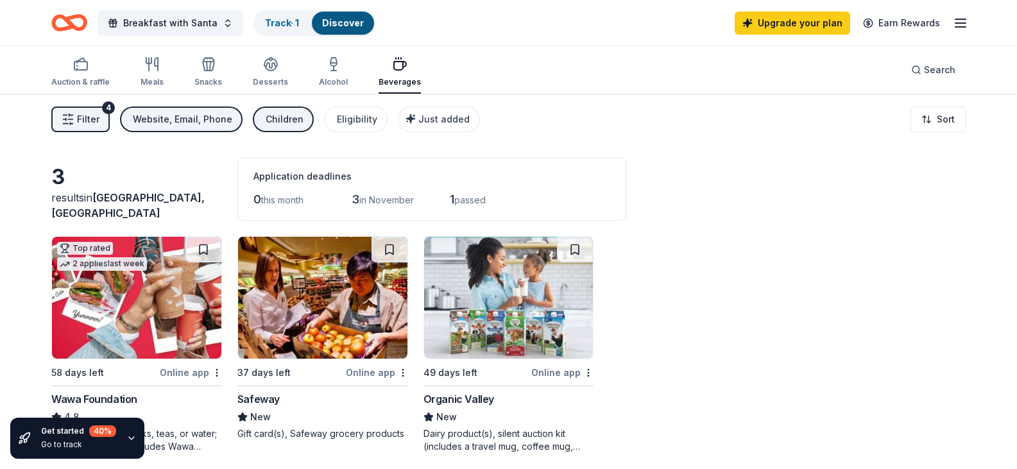
scroll to position [64, 0]
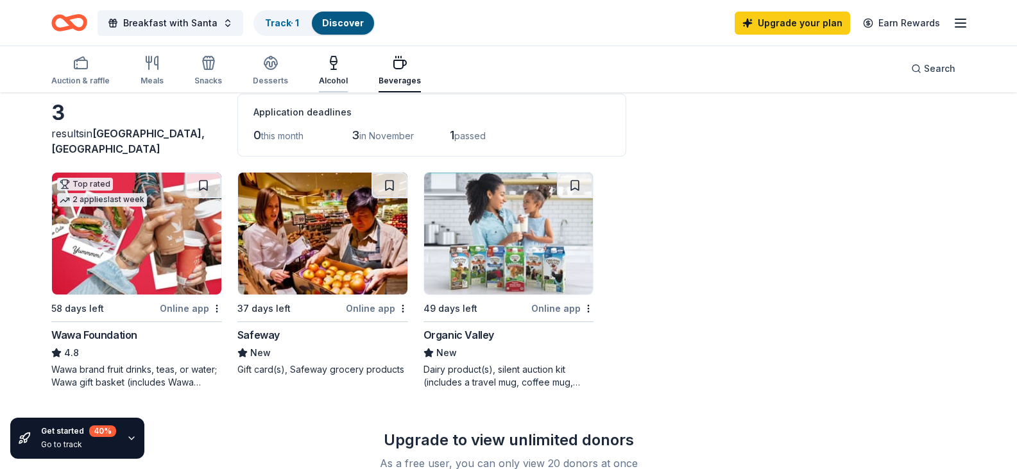
click at [335, 78] on div "Alcohol" at bounding box center [333, 81] width 29 height 10
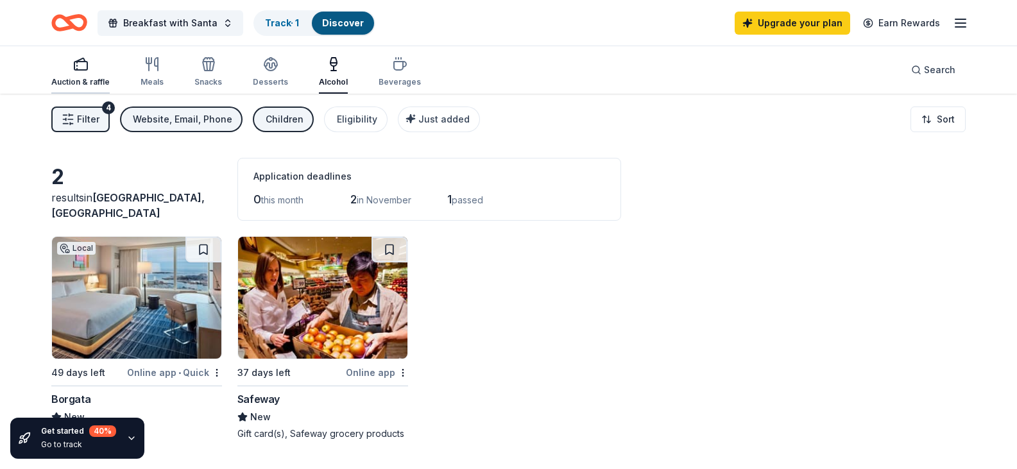
click at [101, 71] on div "button" at bounding box center [80, 63] width 58 height 15
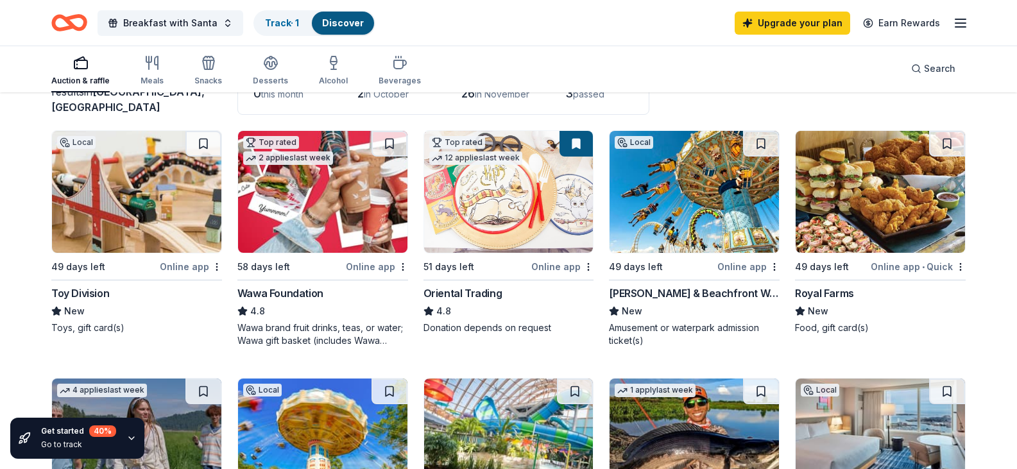
scroll to position [128, 0]
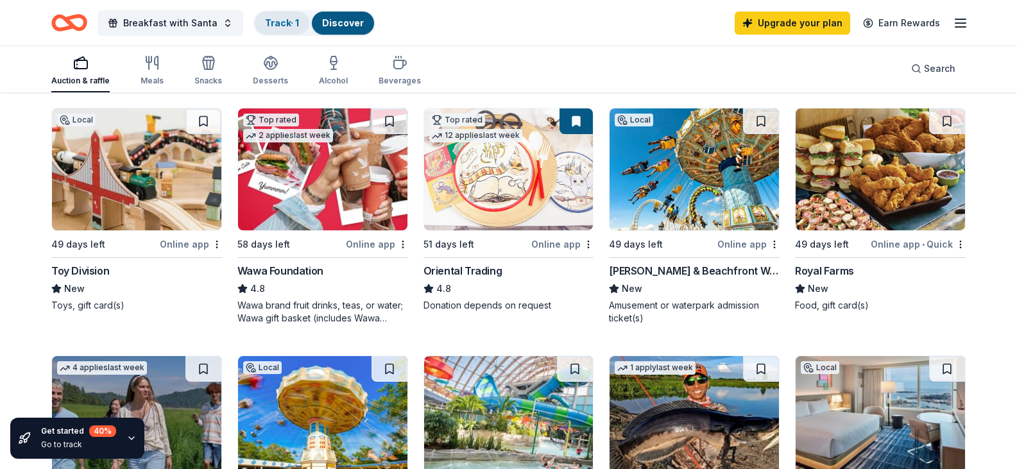
click at [298, 20] on div "Track · 1" at bounding box center [282, 23] width 55 height 23
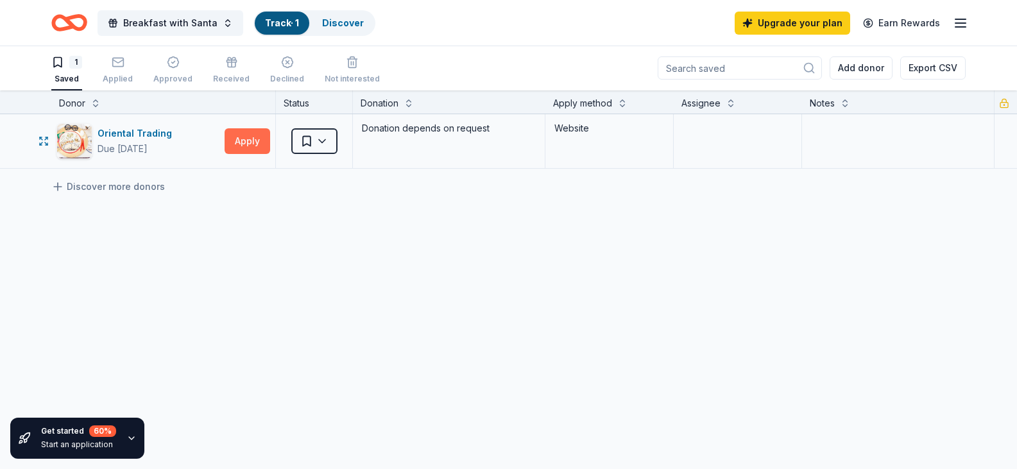
click at [244, 144] on button "Apply" at bounding box center [248, 141] width 46 height 26
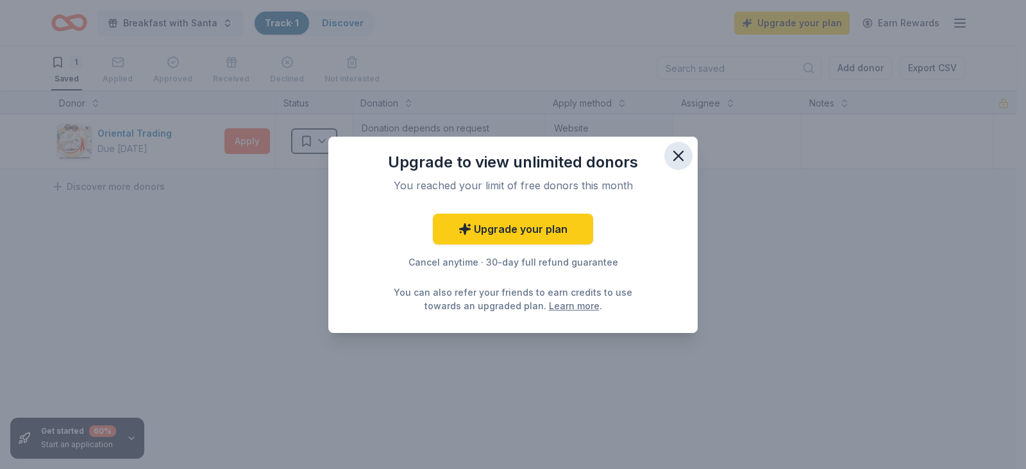
click at [676, 156] on icon "button" at bounding box center [679, 156] width 18 height 18
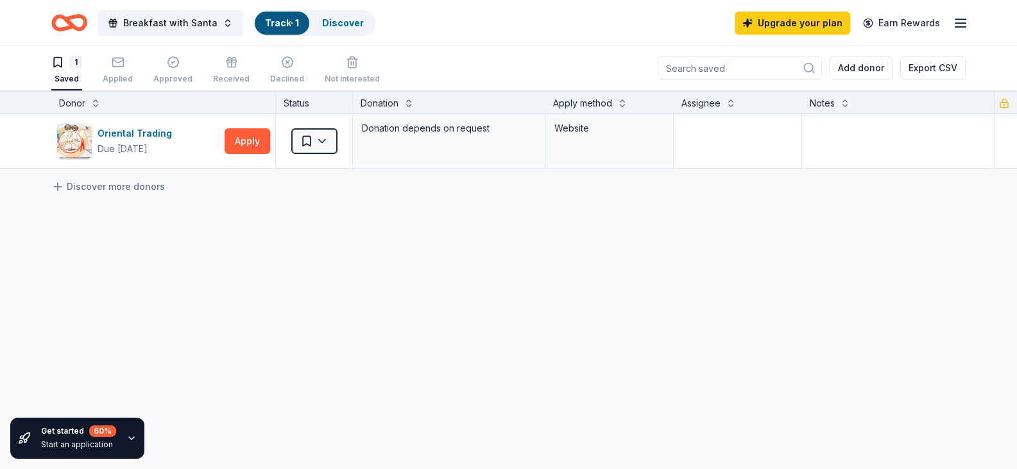
click at [79, 19] on icon "Home" at bounding box center [69, 23] width 36 height 30
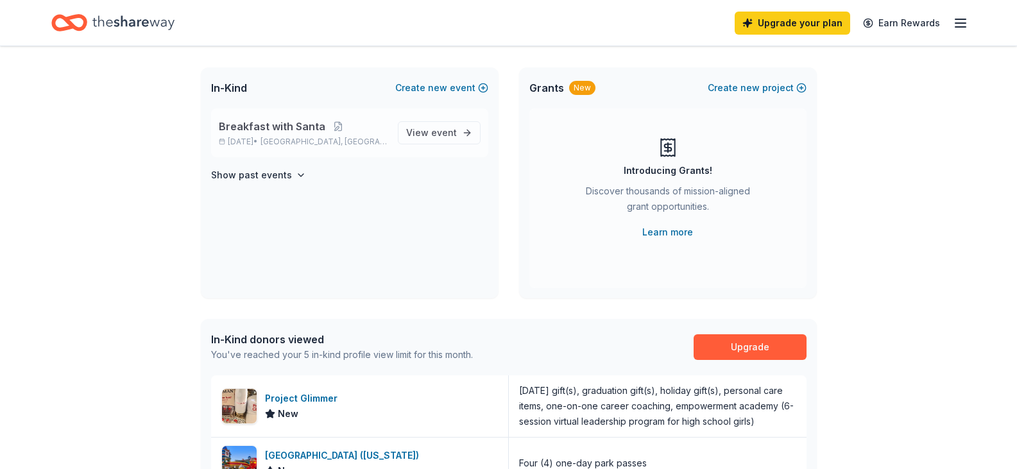
scroll to position [65, 0]
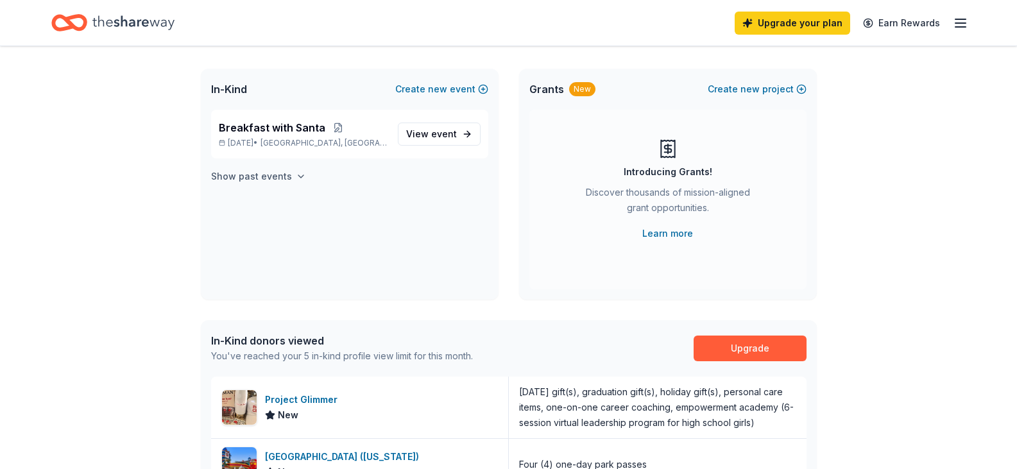
click at [264, 174] on h4 "Show past events" at bounding box center [251, 176] width 81 height 15
click at [278, 210] on span "Breakfast with Santa" at bounding box center [272, 207] width 106 height 15
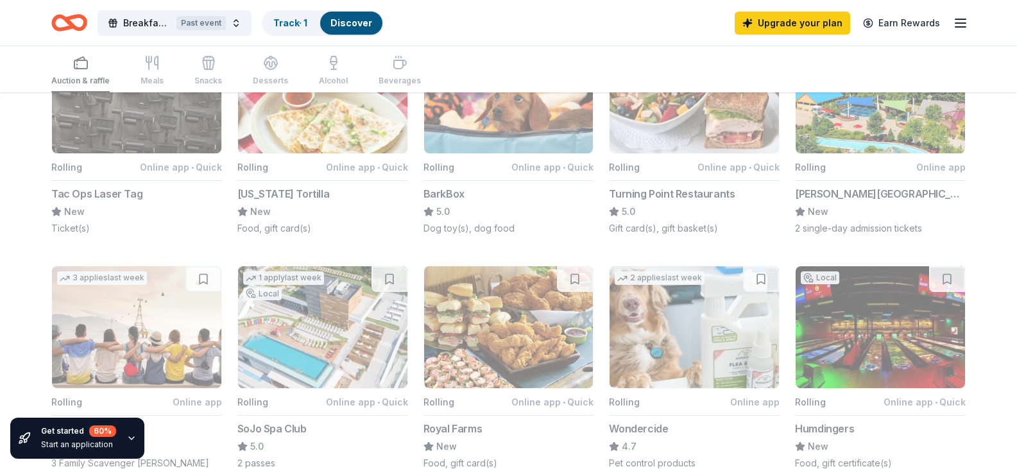
scroll to position [128, 0]
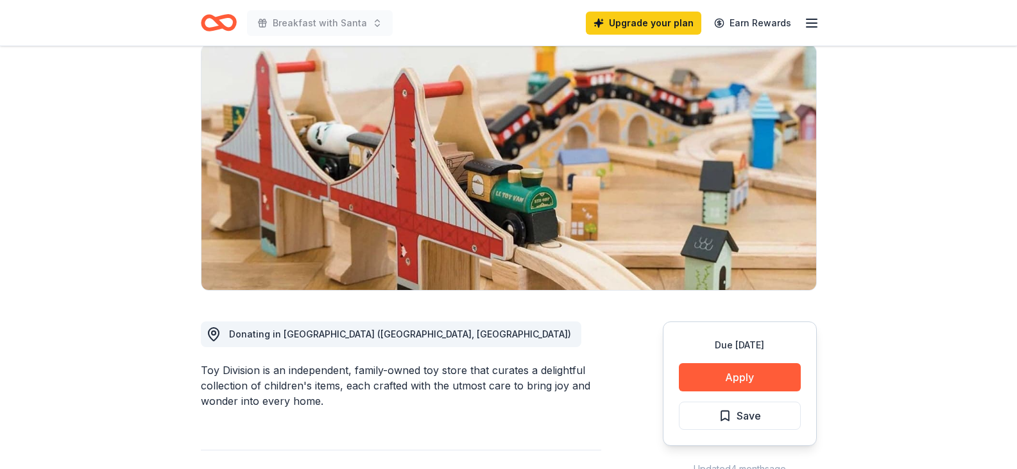
scroll to position [192, 0]
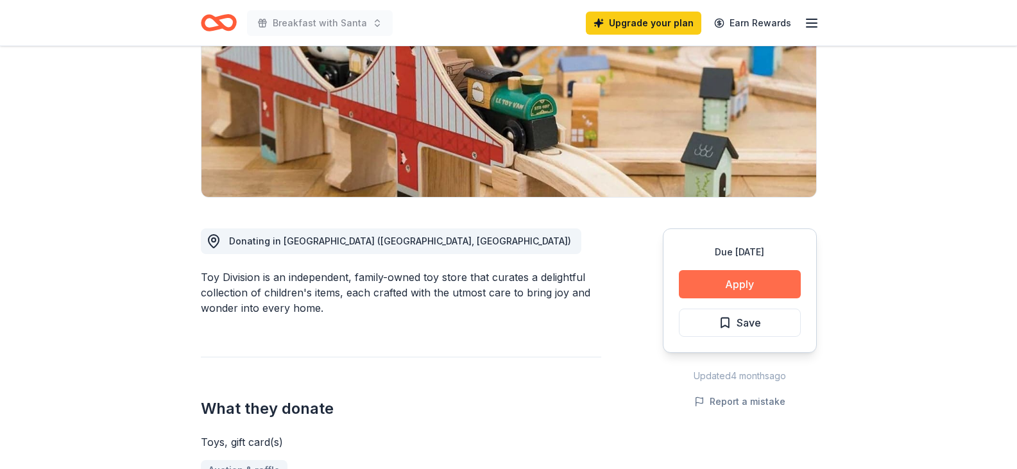
click at [724, 286] on button "Apply" at bounding box center [740, 284] width 122 height 28
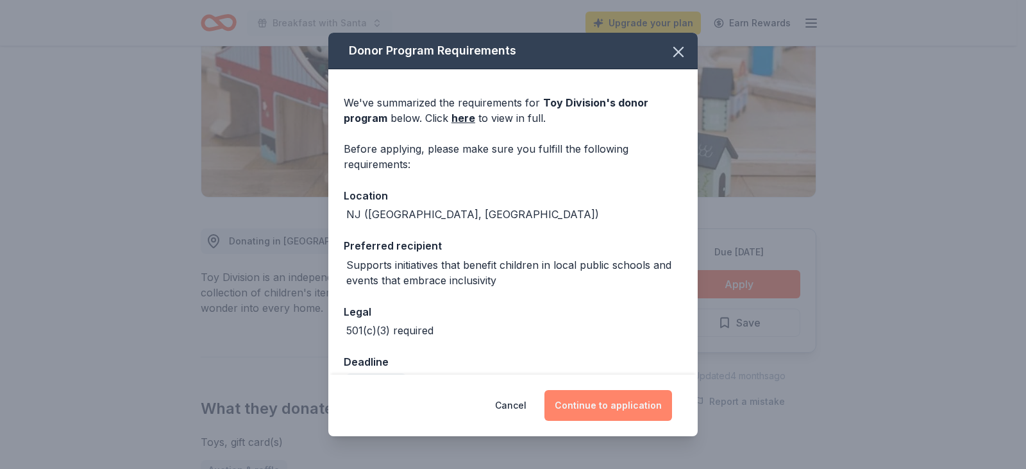
click at [628, 402] on button "Continue to application" at bounding box center [609, 405] width 128 height 31
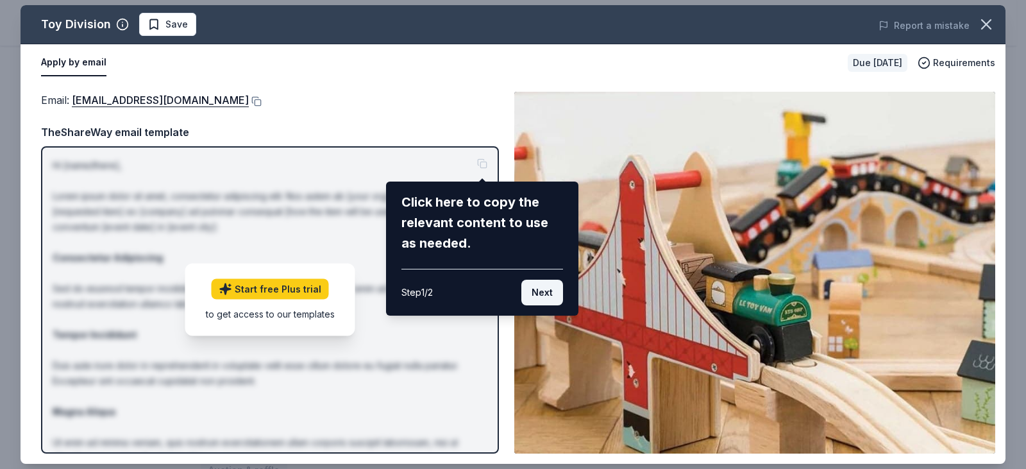
click at [556, 294] on button "Next" at bounding box center [543, 293] width 42 height 26
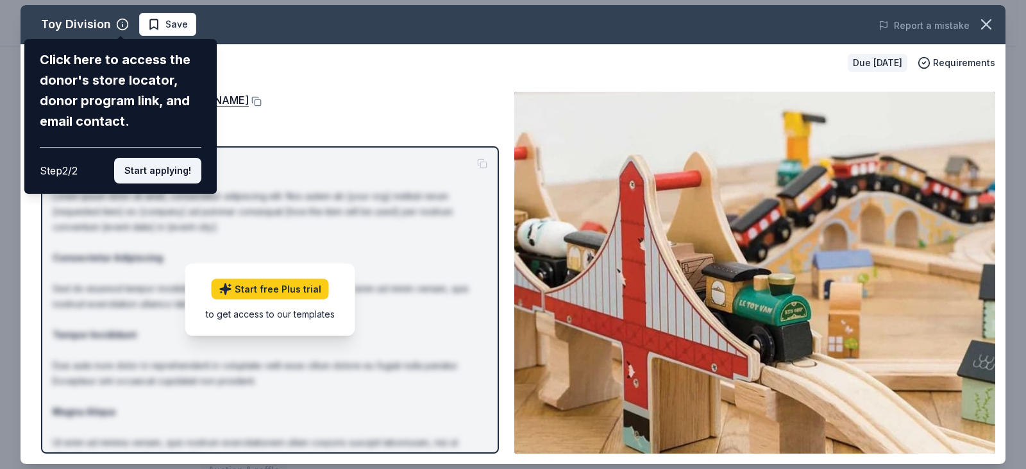
click at [145, 171] on button "Start applying!" at bounding box center [157, 171] width 87 height 26
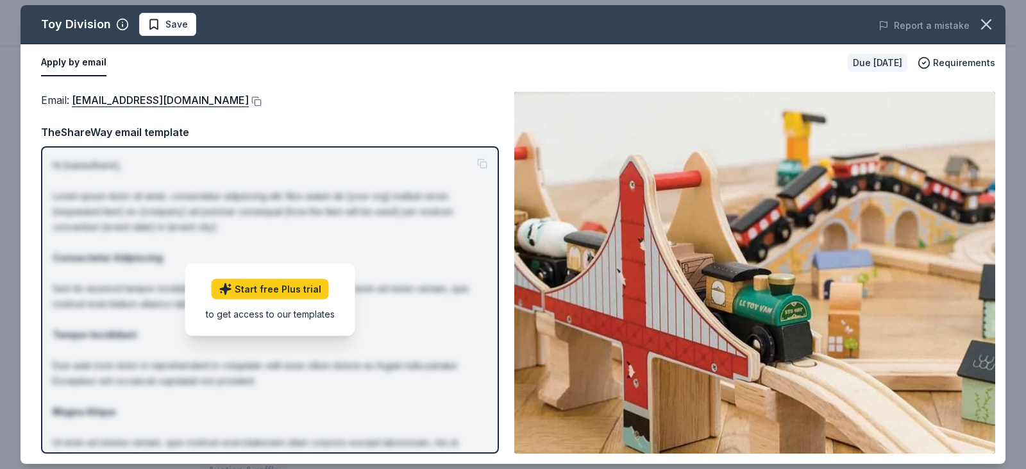
click at [158, 99] on div "Toy Division Save Report a mistake Apply by email Due in 49 days Requirements E…" at bounding box center [513, 234] width 985 height 459
click at [207, 104] on link "hello@toydivisionshop.com" at bounding box center [160, 100] width 177 height 17
click at [985, 25] on icon "button" at bounding box center [986, 24] width 9 height 9
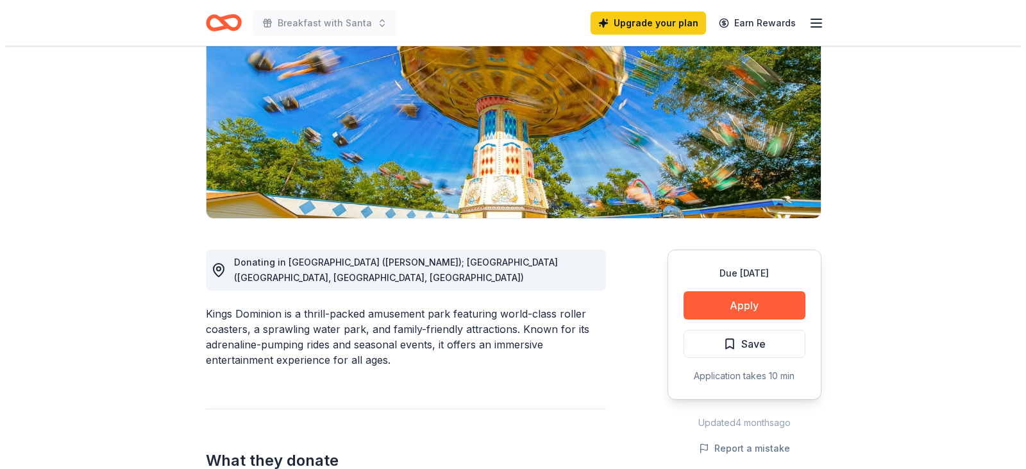
scroll to position [192, 0]
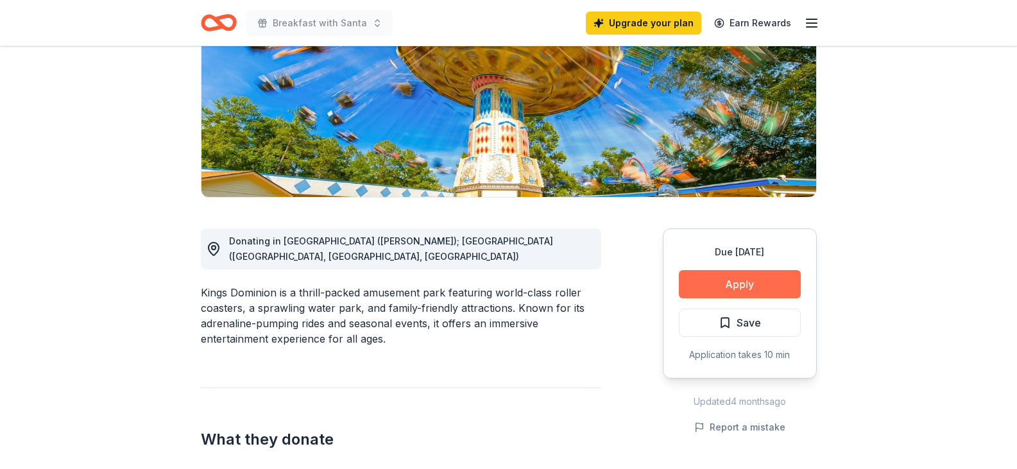
click at [730, 287] on button "Apply" at bounding box center [740, 284] width 122 height 28
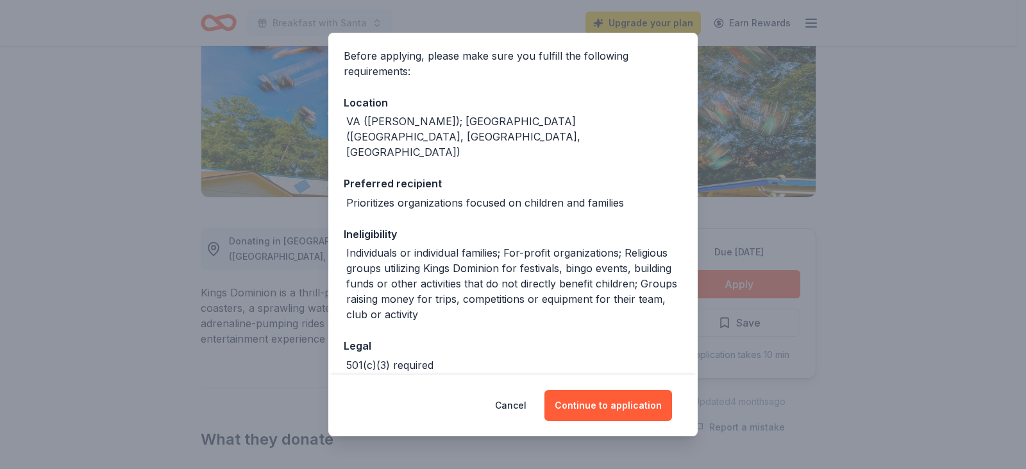
scroll to position [128, 0]
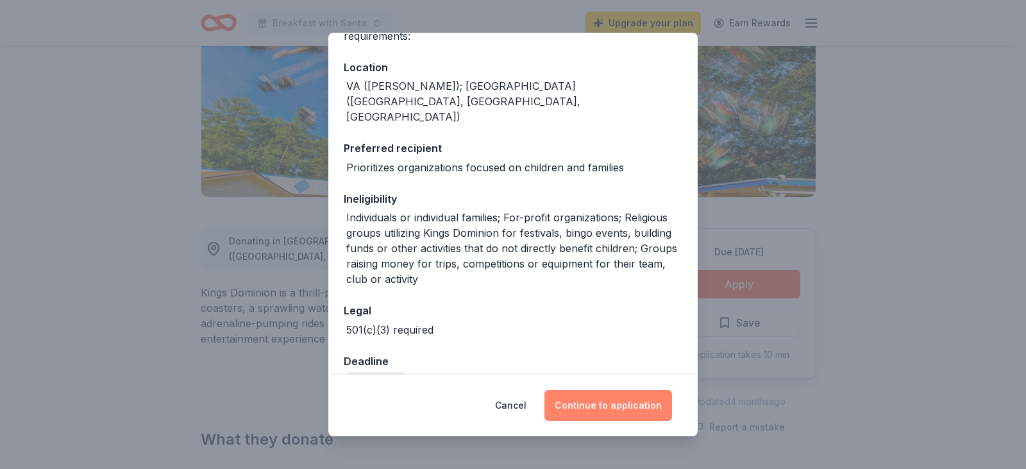
click at [615, 402] on button "Continue to application" at bounding box center [609, 405] width 128 height 31
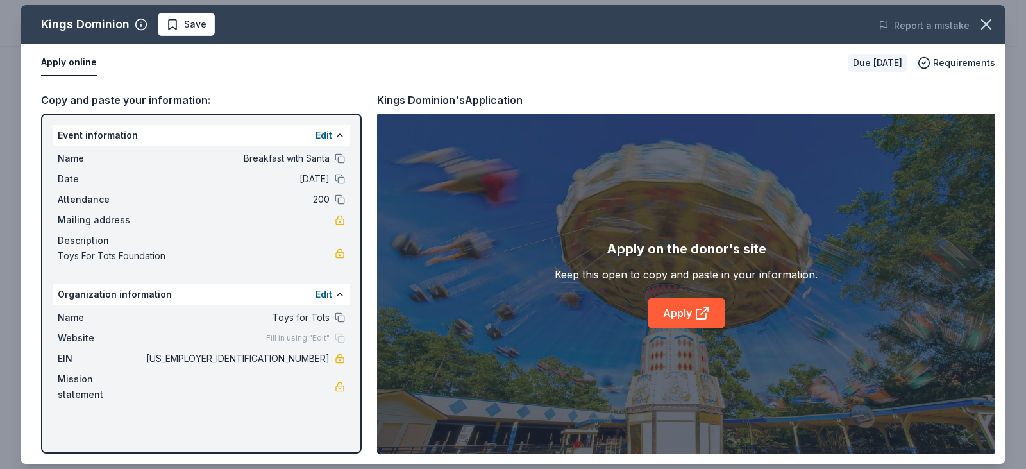
click at [77, 62] on button "Apply online" at bounding box center [69, 62] width 56 height 27
click at [684, 308] on link "Apply" at bounding box center [687, 313] width 78 height 31
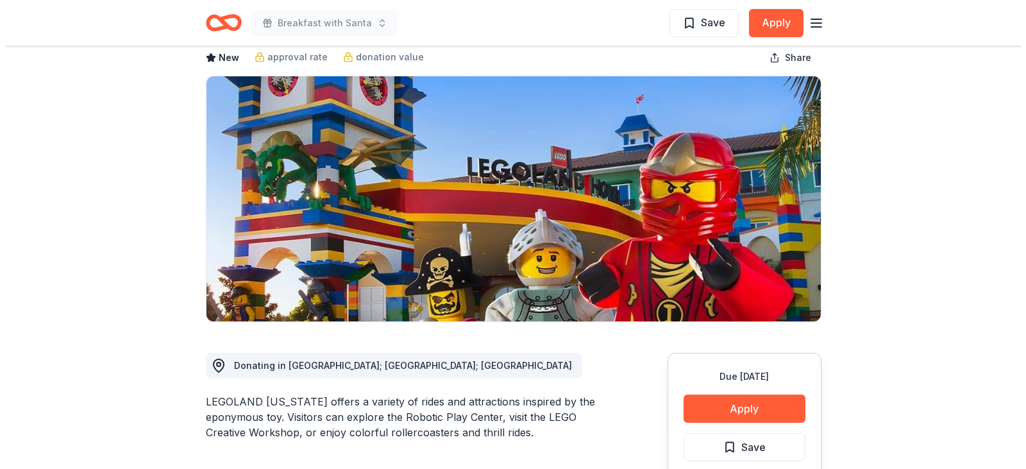
scroll to position [128, 0]
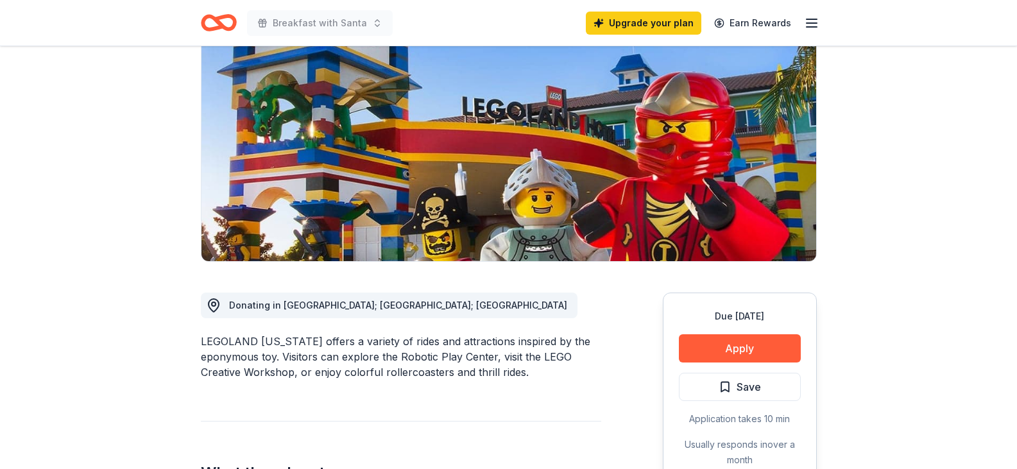
click at [702, 329] on div "Due [DATE] Apply Save Application takes 10 min Usually responds in over a month" at bounding box center [740, 388] width 154 height 191
click at [723, 348] on button "Apply" at bounding box center [740, 348] width 122 height 28
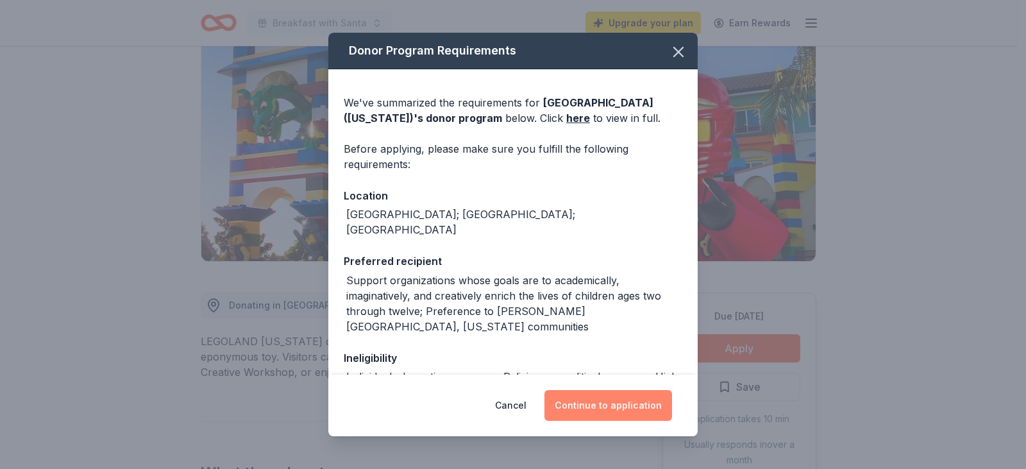
click at [609, 400] on button "Continue to application" at bounding box center [609, 405] width 128 height 31
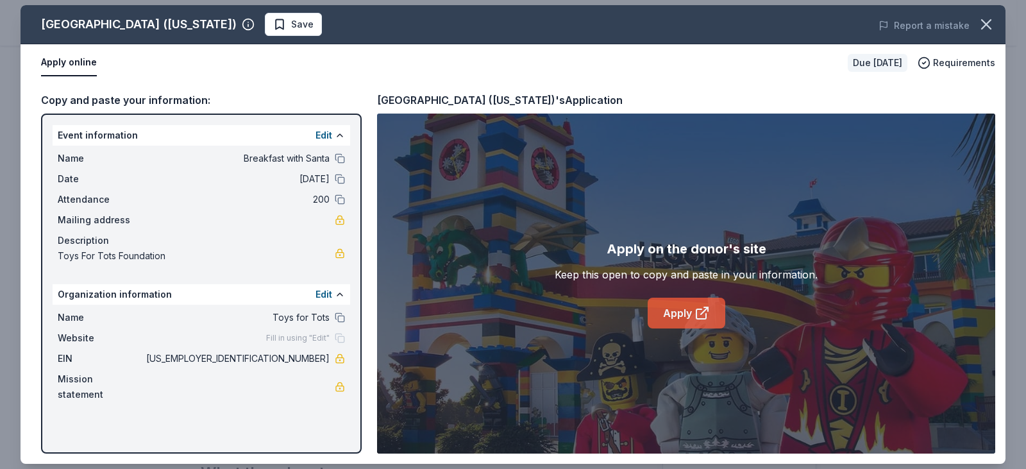
click at [689, 317] on link "Apply" at bounding box center [687, 313] width 78 height 31
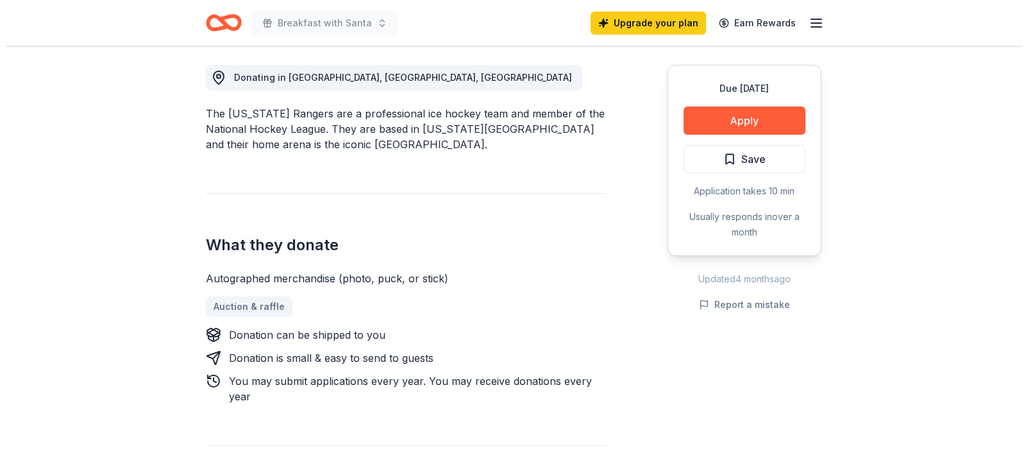
scroll to position [385, 0]
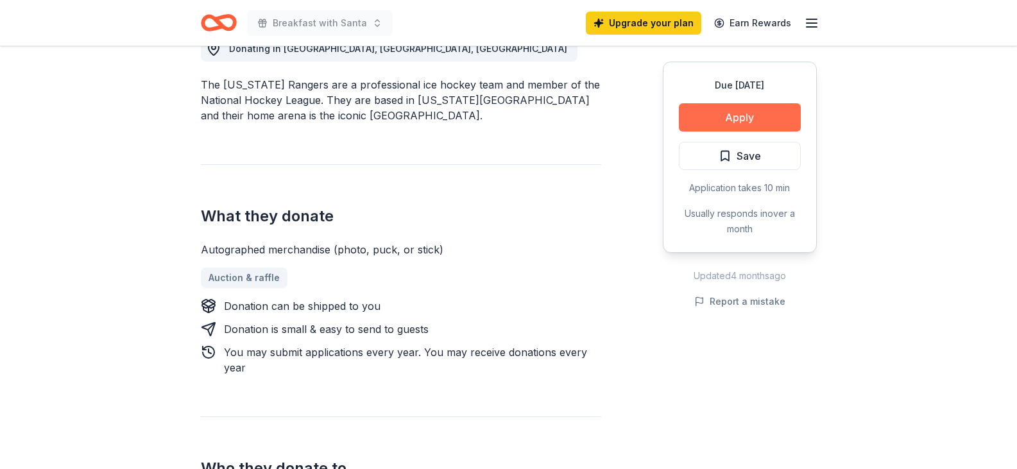
click at [747, 107] on button "Apply" at bounding box center [740, 117] width 122 height 28
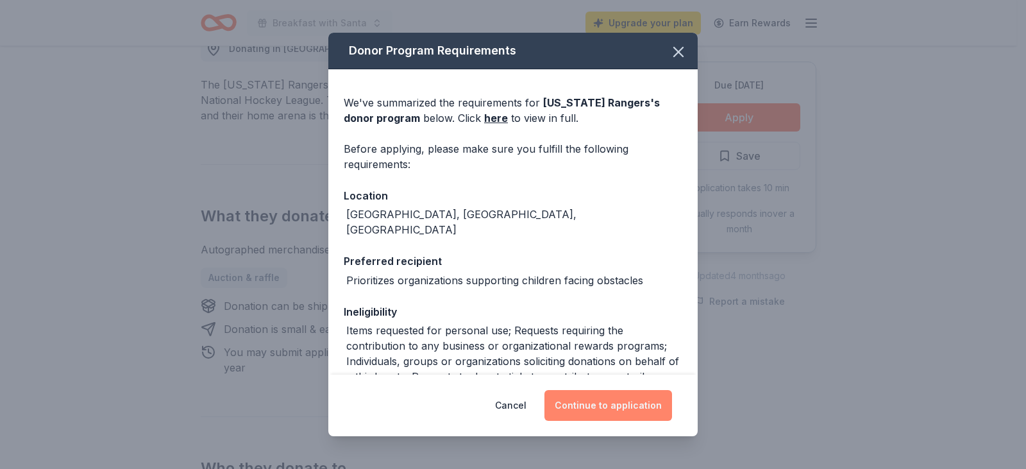
click at [613, 399] on button "Continue to application" at bounding box center [609, 405] width 128 height 31
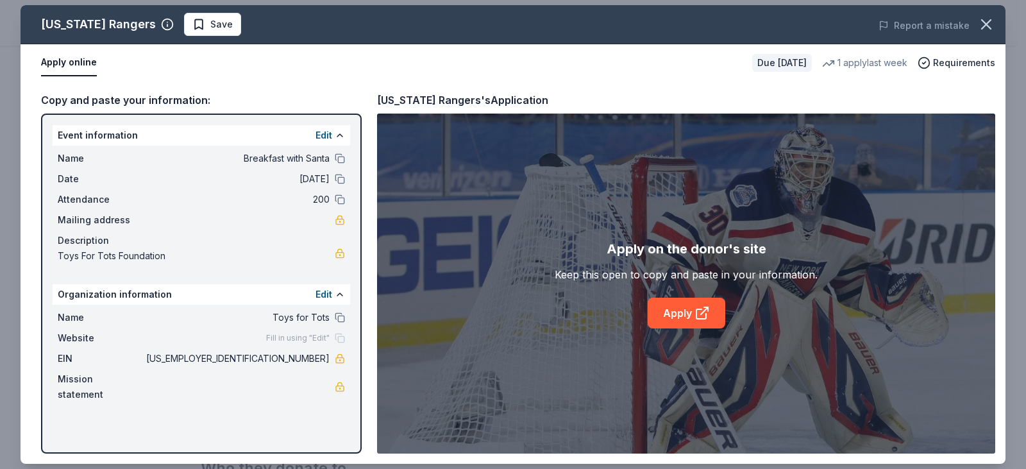
click at [727, 323] on div "Apply on the donor's site Keep this open to copy and paste in your information.…" at bounding box center [686, 284] width 263 height 90
click at [691, 317] on link "Apply" at bounding box center [687, 313] width 78 height 31
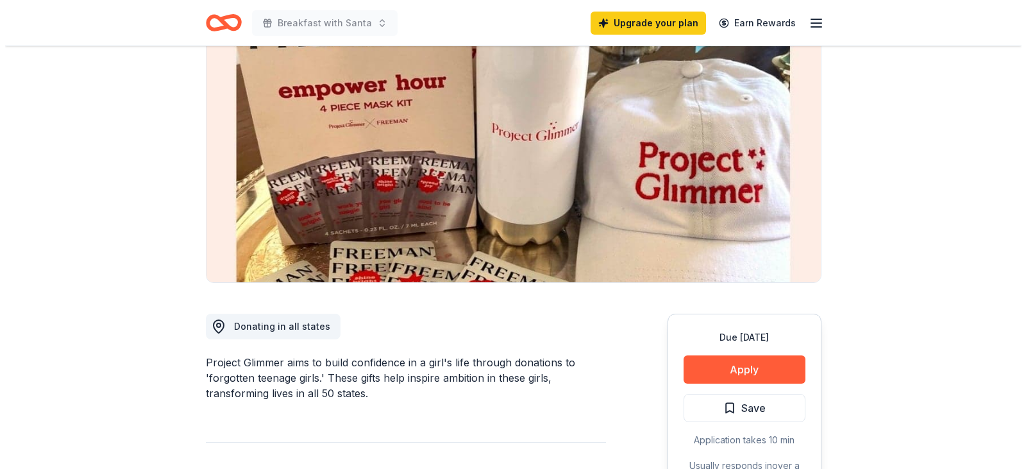
scroll to position [128, 0]
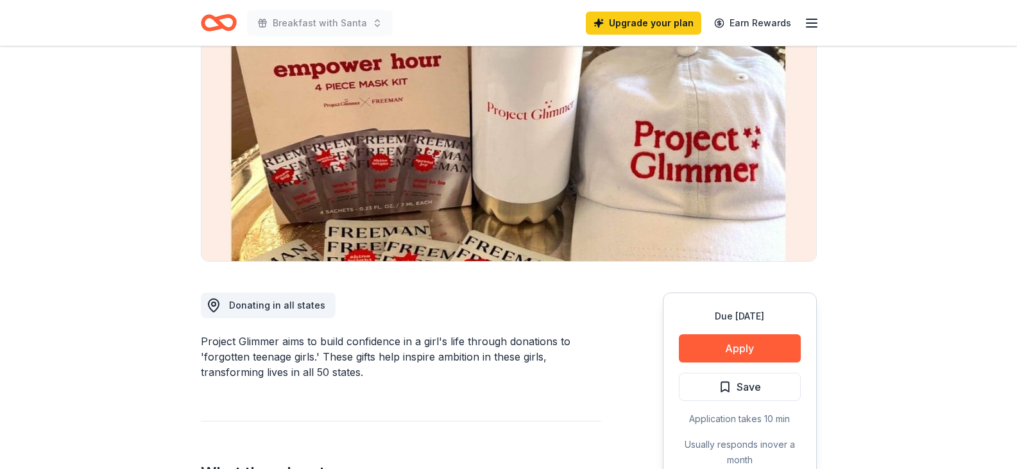
click at [738, 365] on div "Due [DATE] Apply Save Application takes 10 min Usually responds in over a month" at bounding box center [740, 388] width 154 height 191
click at [738, 339] on button "Apply" at bounding box center [740, 348] width 122 height 28
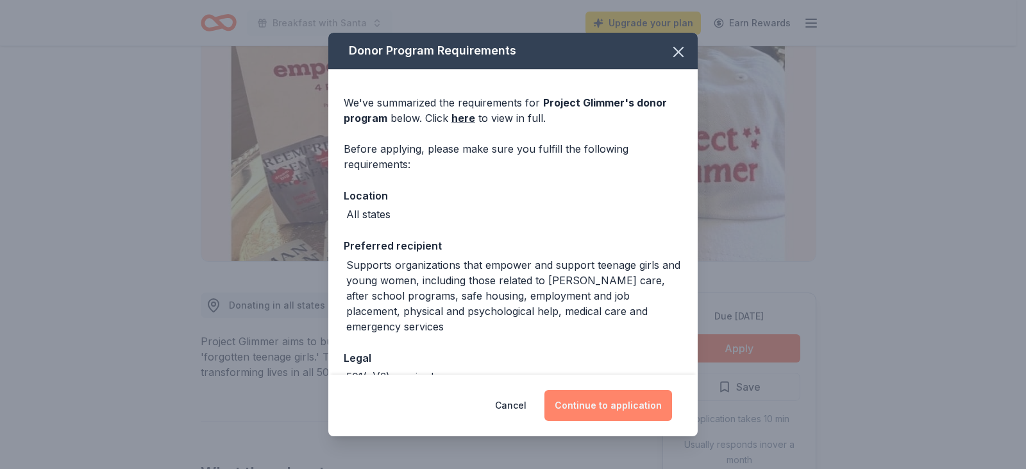
click at [615, 409] on button "Continue to application" at bounding box center [609, 405] width 128 height 31
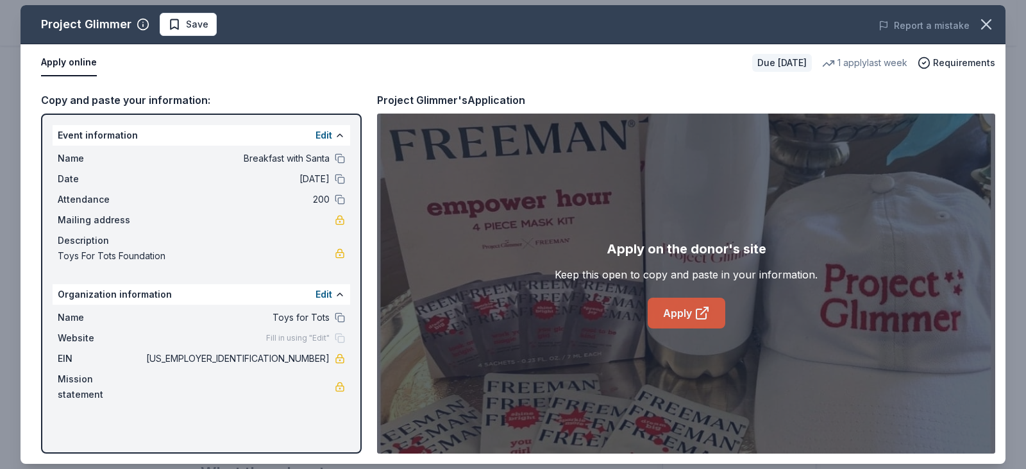
click at [697, 312] on icon at bounding box center [702, 314] width 10 height 10
click at [47, 54] on button "Apply online" at bounding box center [69, 62] width 56 height 27
click at [80, 59] on button "Apply online" at bounding box center [69, 62] width 56 height 27
click at [683, 312] on link "Apply" at bounding box center [687, 313] width 78 height 31
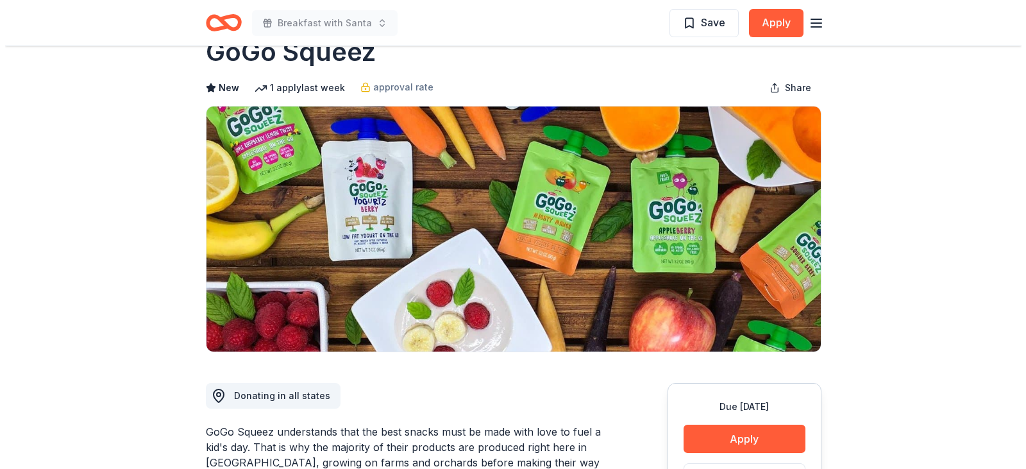
scroll to position [192, 0]
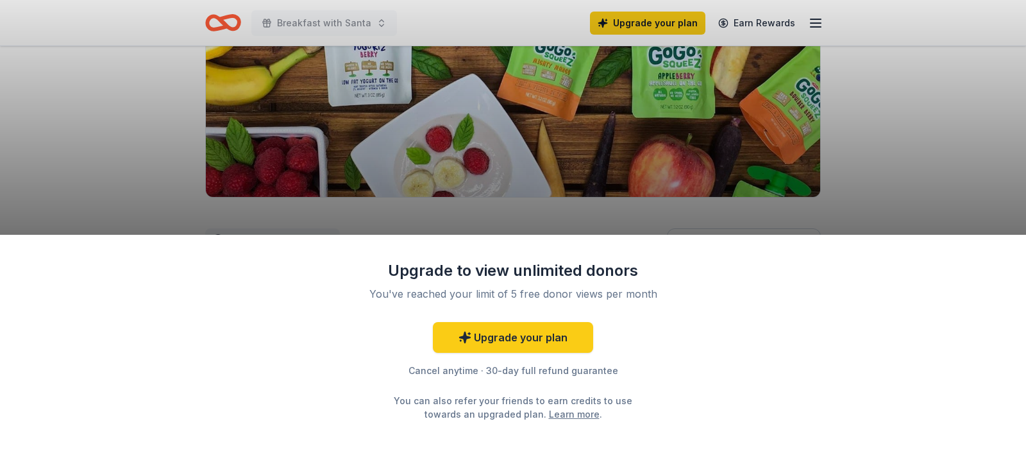
click at [568, 126] on div "Upgrade to view unlimited donors You've reached your limit of 5 free donor view…" at bounding box center [513, 234] width 1026 height 469
